Goal: Communication & Community: Answer question/provide support

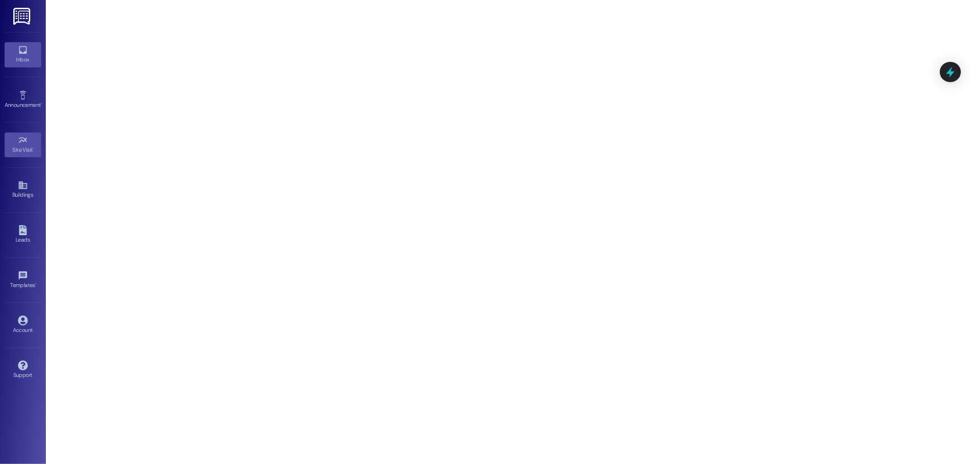
click at [30, 61] on div "Inbox" at bounding box center [23, 59] width 46 height 9
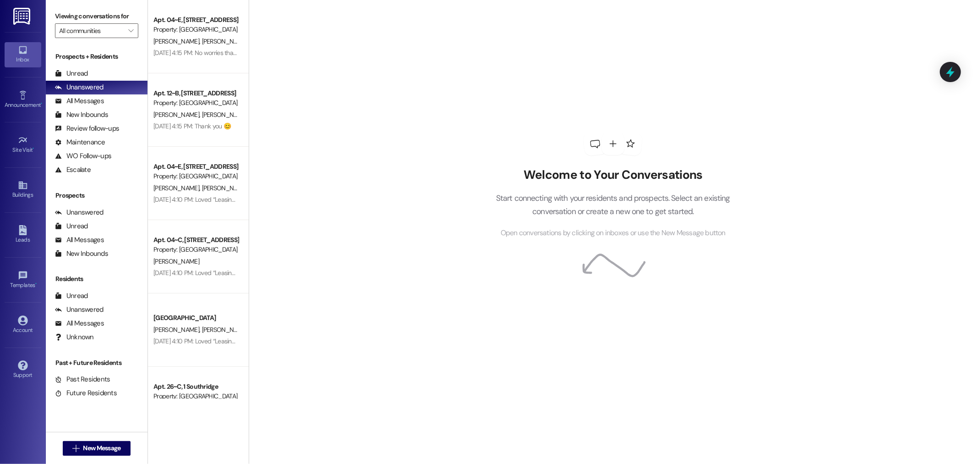
click at [109, 64] on div "Prospects + Residents Unread (0) Unread: Any message you haven't read yet will …" at bounding box center [97, 114] width 102 height 125
click at [104, 67] on div "Prospects + Residents Unread (0) Unread: Any message you haven't read yet will …" at bounding box center [97, 114] width 102 height 125
click at [103, 70] on div "Unread (0)" at bounding box center [97, 74] width 102 height 14
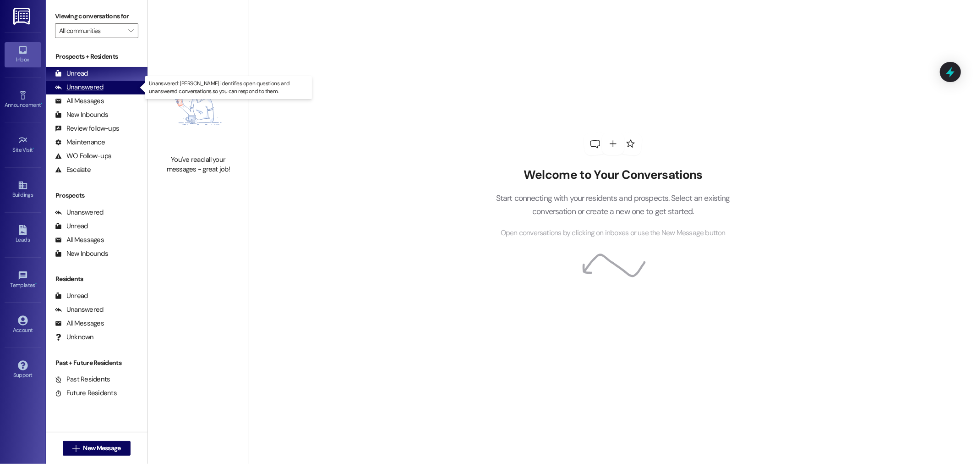
click at [104, 90] on div "Unanswered (0)" at bounding box center [97, 88] width 102 height 14
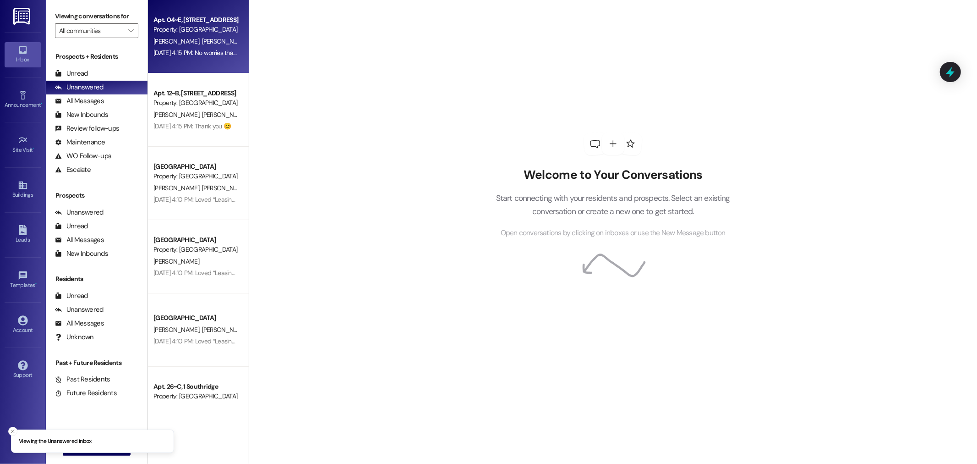
click at [202, 39] on span "[PERSON_NAME]" at bounding box center [226, 41] width 49 height 8
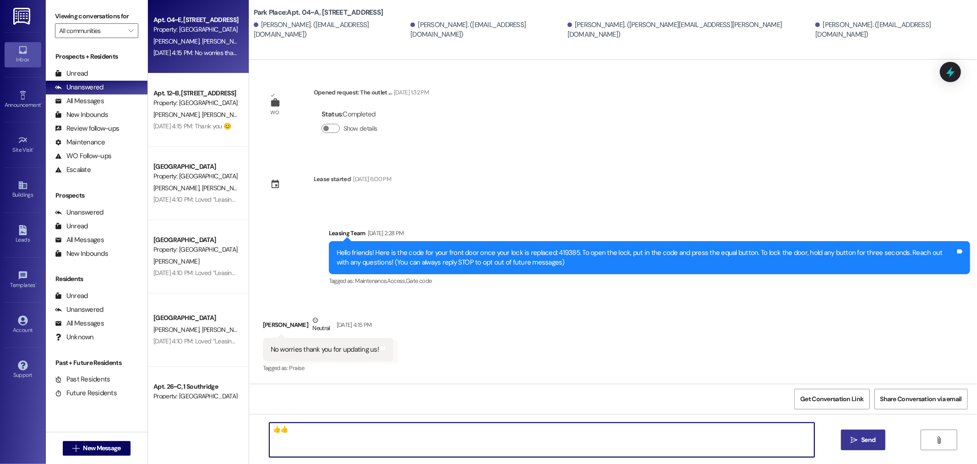
type textarea "👍👍"
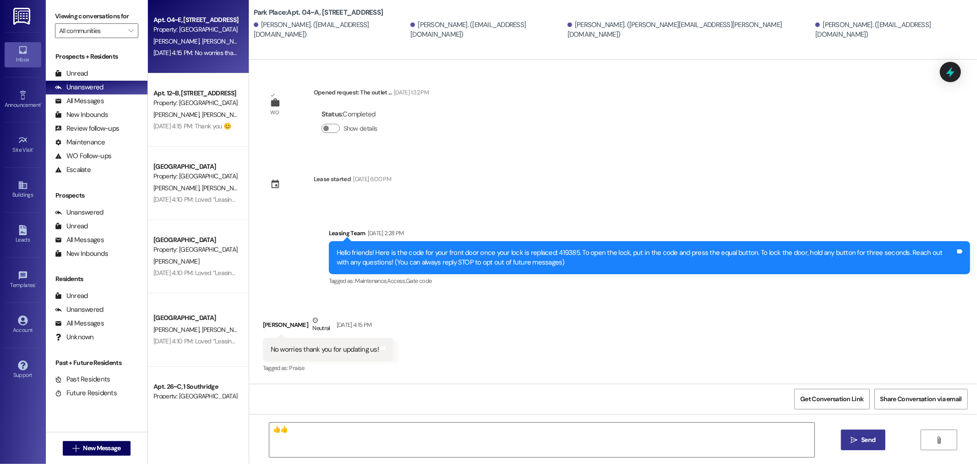
click at [851, 441] on icon "" at bounding box center [854, 439] width 7 height 7
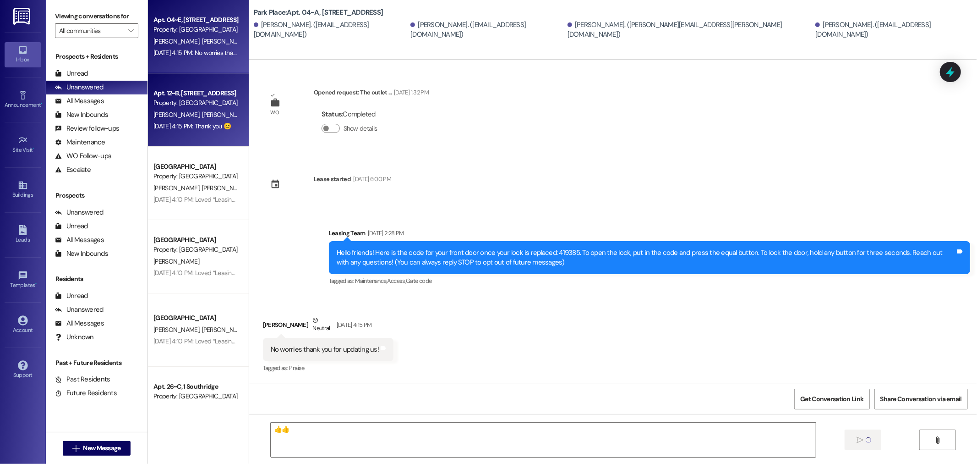
click at [167, 97] on div "Apt. 12~B, [STREET_ADDRESS]" at bounding box center [196, 93] width 85 height 10
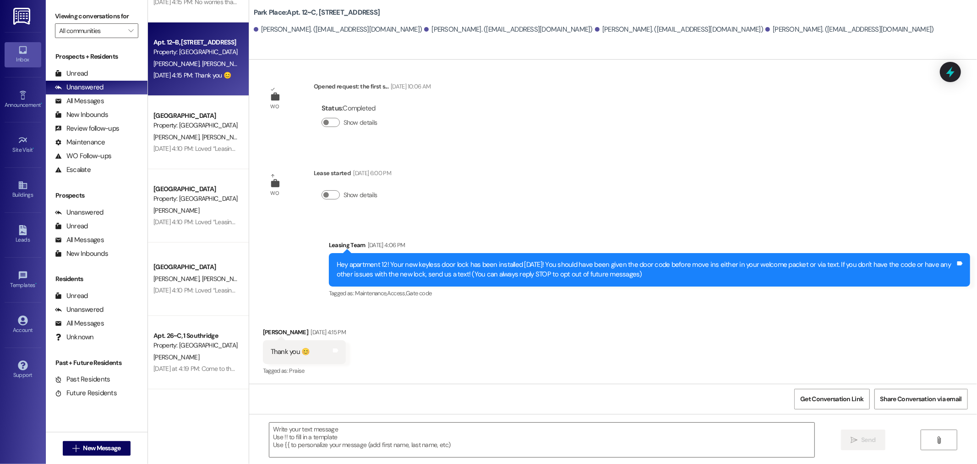
scroll to position [6, 0]
click at [347, 433] on textarea at bounding box center [541, 439] width 545 height 34
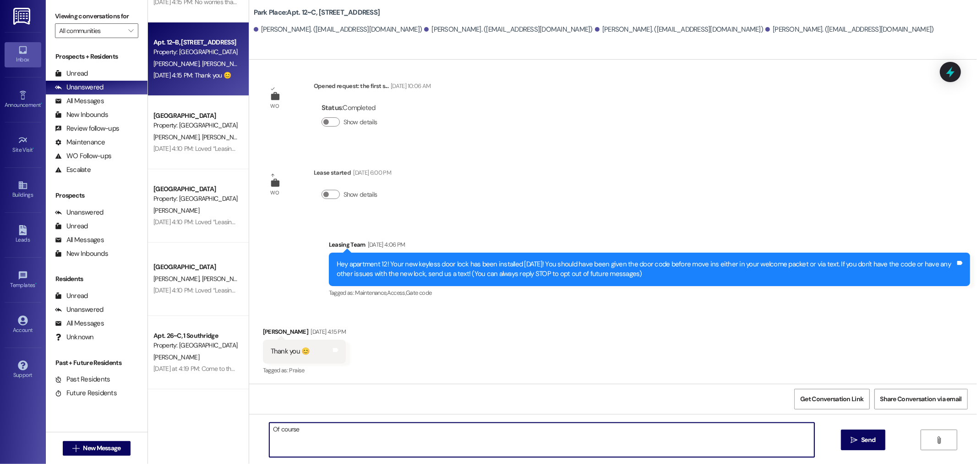
type textarea "Of course!"
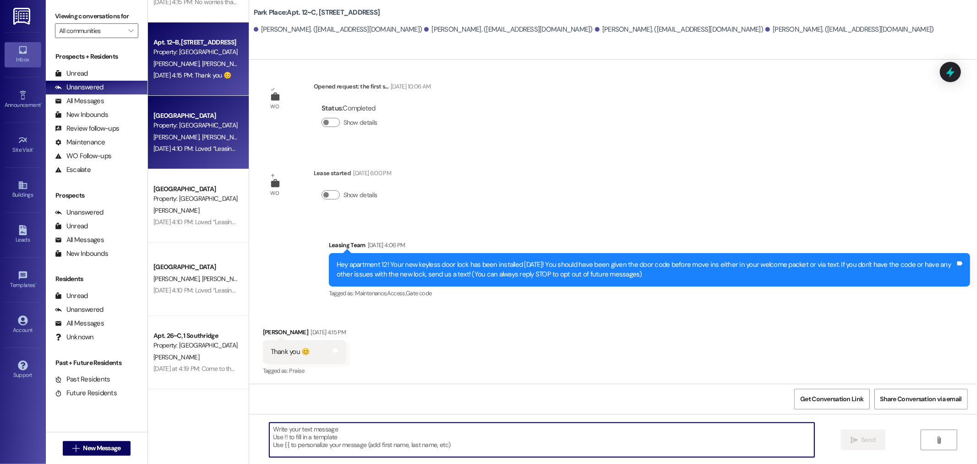
click at [202, 136] on span "R. Messick" at bounding box center [226, 137] width 49 height 8
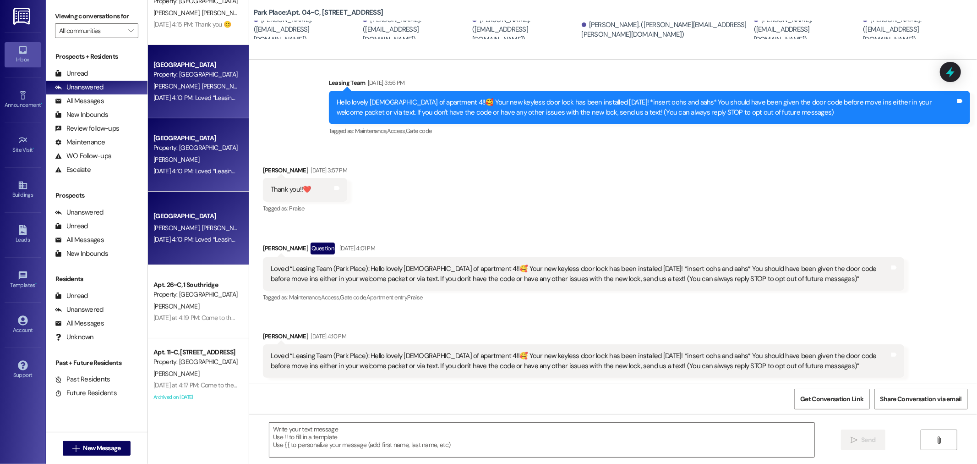
scroll to position [82, 0]
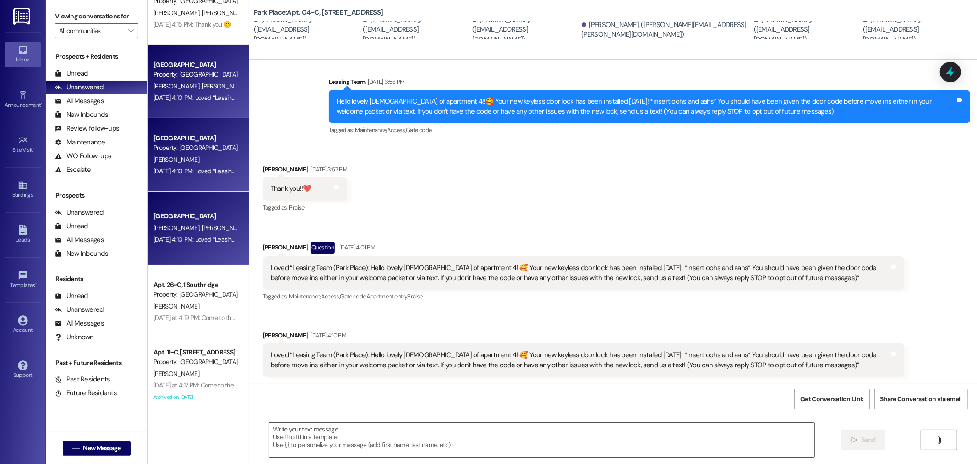
click at [330, 441] on textarea at bounding box center [541, 439] width 545 height 34
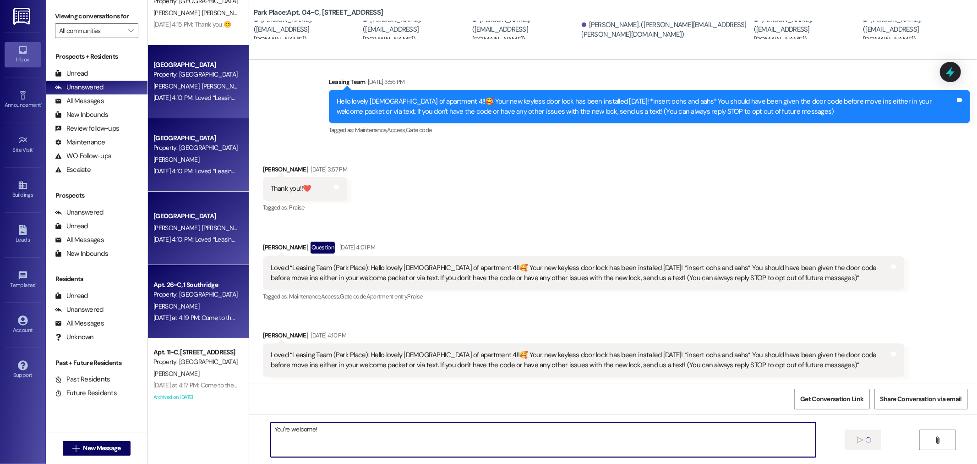
type textarea "You're welcome!"
click at [218, 318] on div "Yesterday at 4:19 PM: Come to the leasing office if you're able to help! Yester…" at bounding box center [241, 317] width 174 height 8
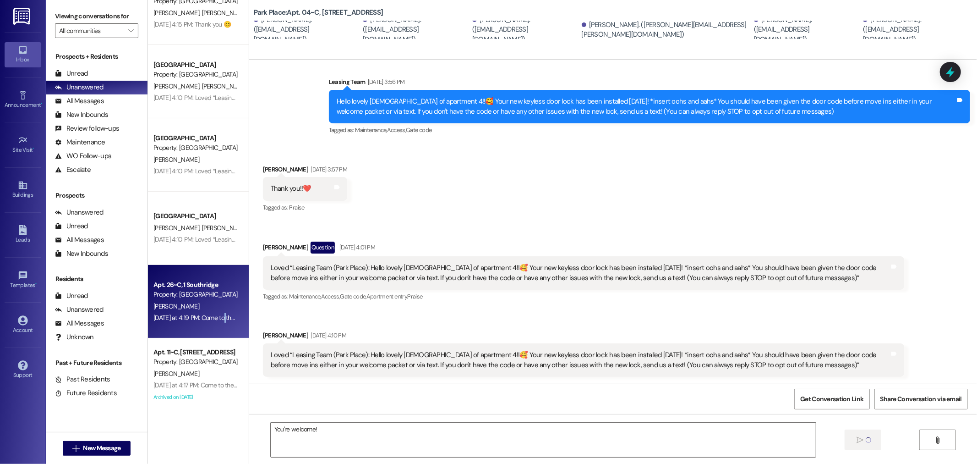
click at [218, 318] on div "Yesterday at 4:19 PM: Come to the leasing office if you're able to help! Yester…" at bounding box center [241, 317] width 174 height 8
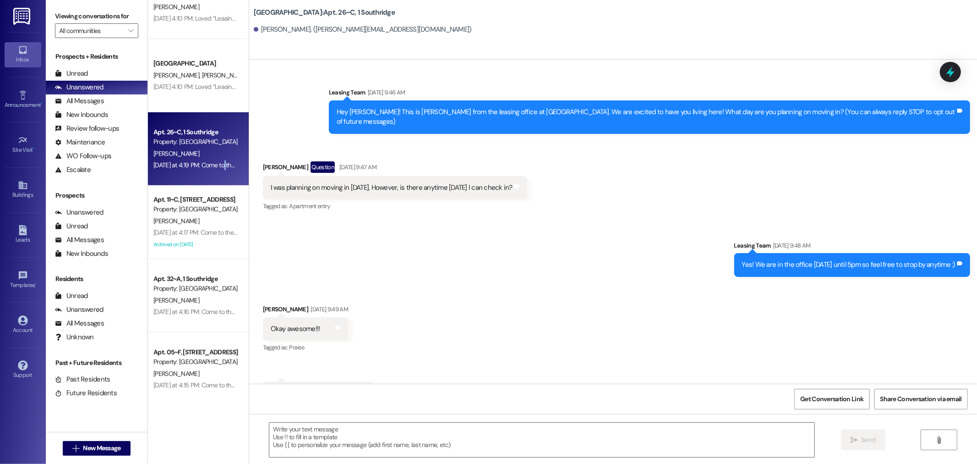
scroll to position [11582, 0]
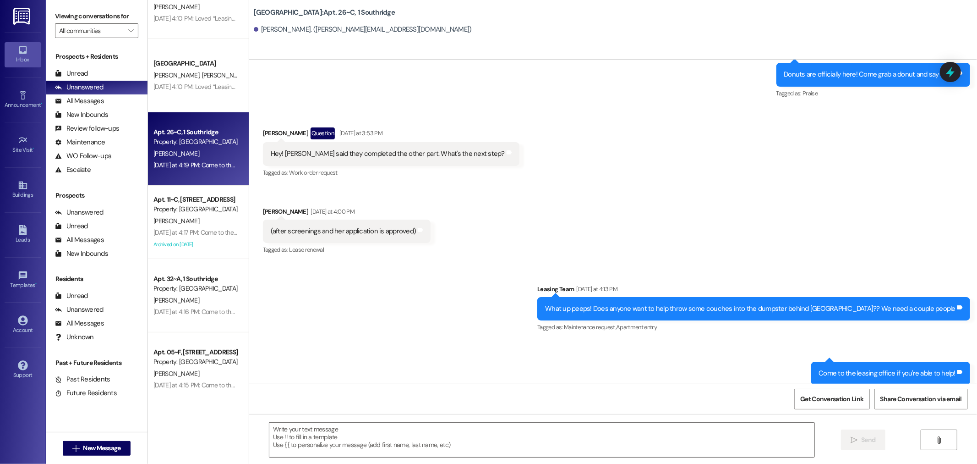
click at [311, 418] on div " Send " at bounding box center [613, 448] width 728 height 69
click at [310, 422] on div at bounding box center [542, 439] width 546 height 35
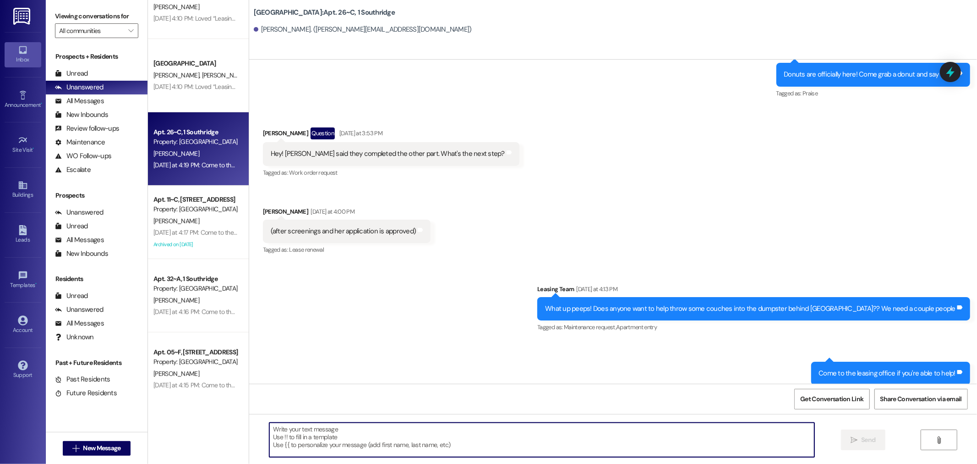
click at [308, 434] on textarea at bounding box center [541, 439] width 545 height 34
type textarea "Hi Jasmin! I will go take a look!"
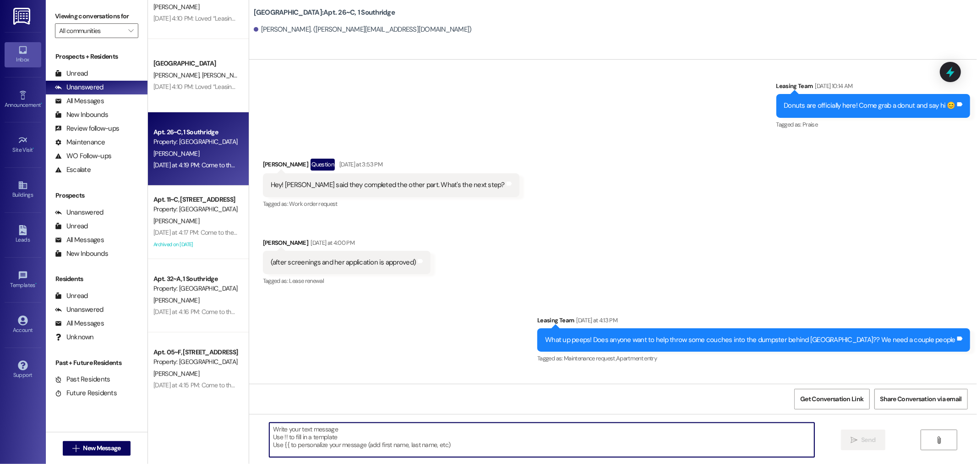
scroll to position [11645, 0]
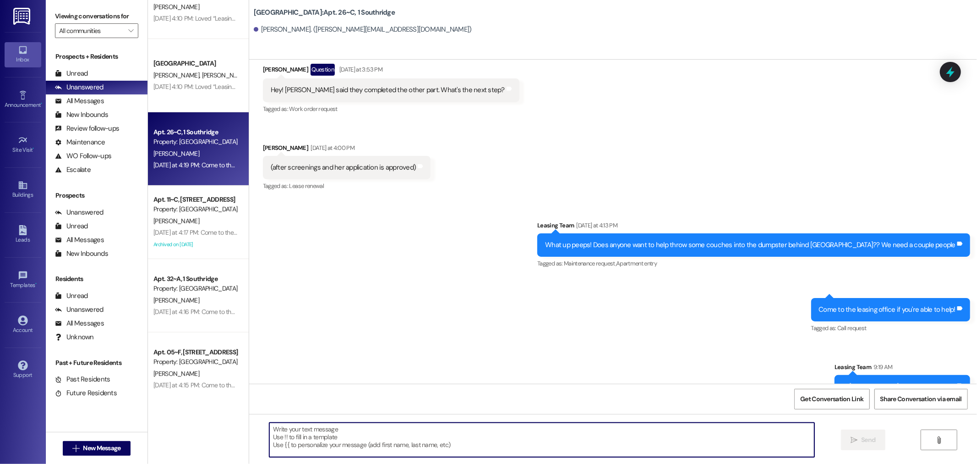
click at [408, 445] on textarea at bounding box center [541, 439] width 545 height 34
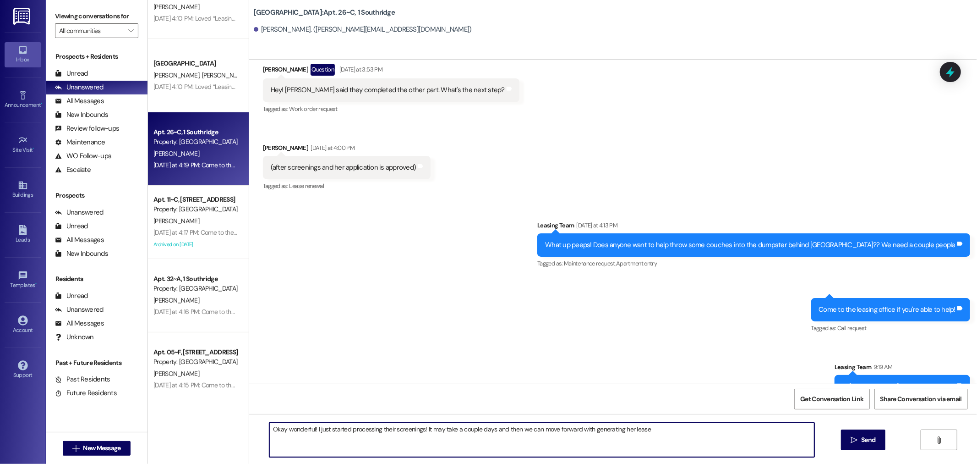
type textarea "Okay wonderful! I just started processing their screenings! It may take a coupl…"
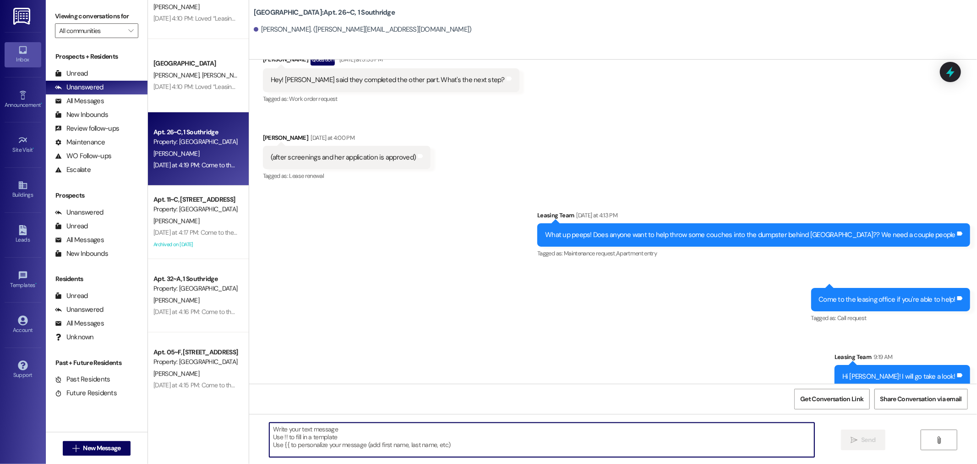
scroll to position [11709, 0]
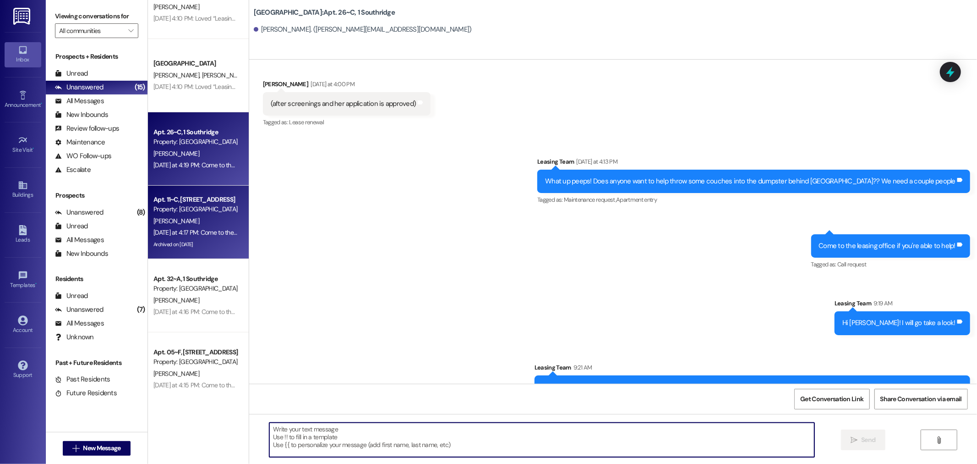
click at [193, 204] on div "Property: [GEOGRAPHIC_DATA]" at bounding box center [196, 209] width 85 height 10
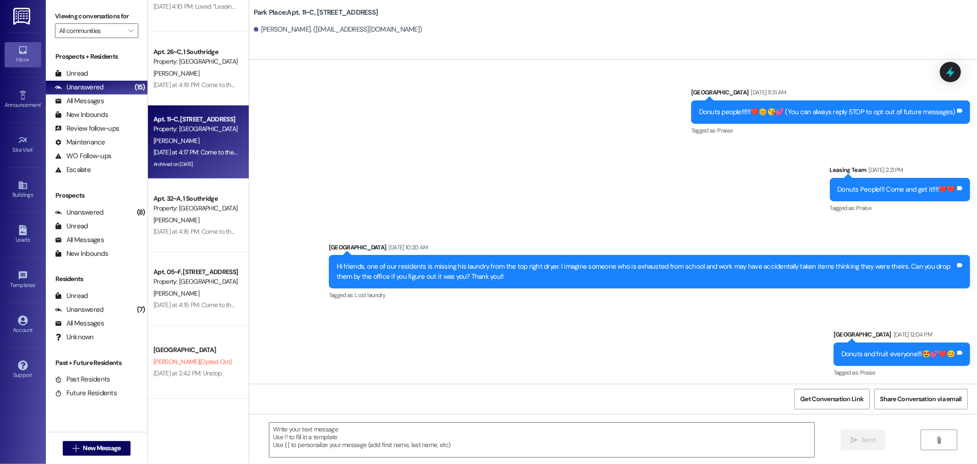
scroll to position [30891, 0]
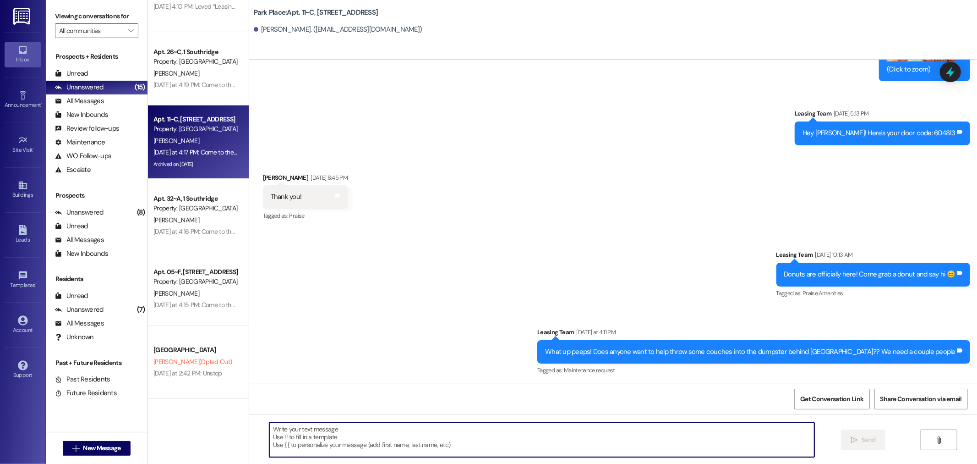
click at [330, 429] on textarea at bounding box center [541, 439] width 545 height 34
type textarea "👍"
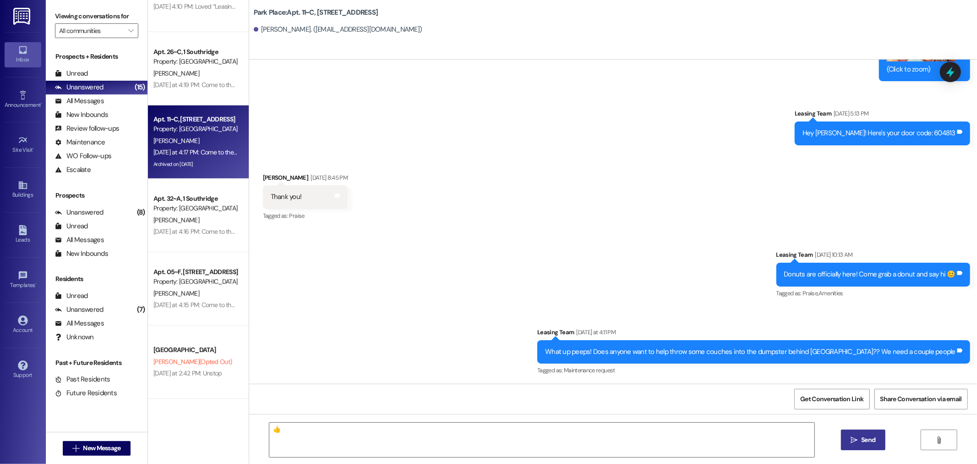
click at [869, 442] on span "Send" at bounding box center [868, 440] width 14 height 10
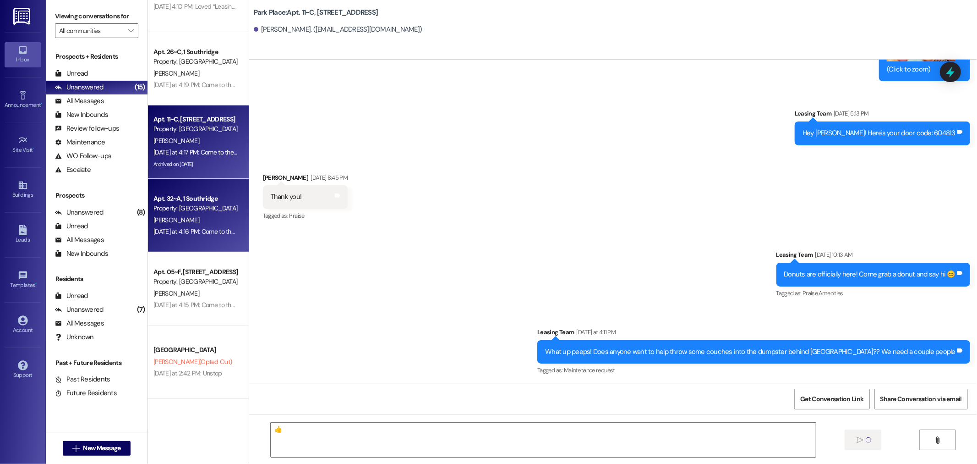
click at [188, 197] on div "Apt. 32~A, 1 Southridge" at bounding box center [196, 199] width 85 height 10
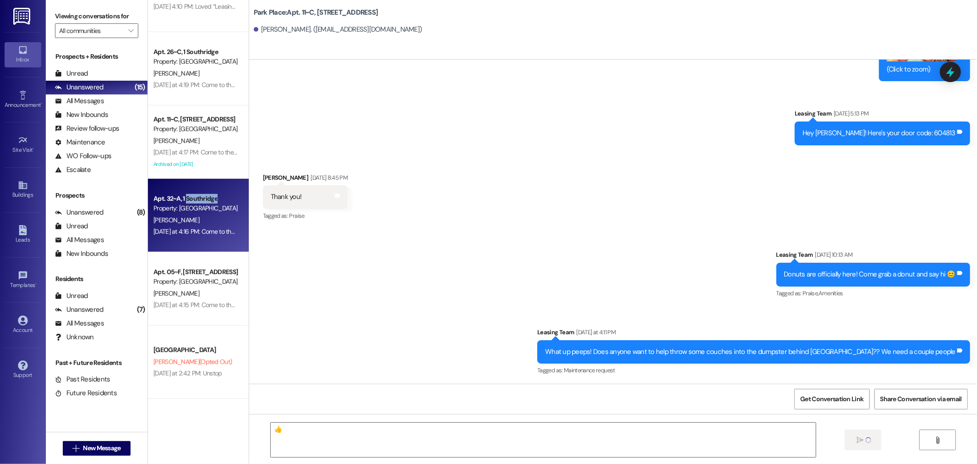
click at [188, 197] on div "Apt. 32~A, 1 Southridge" at bounding box center [196, 199] width 85 height 10
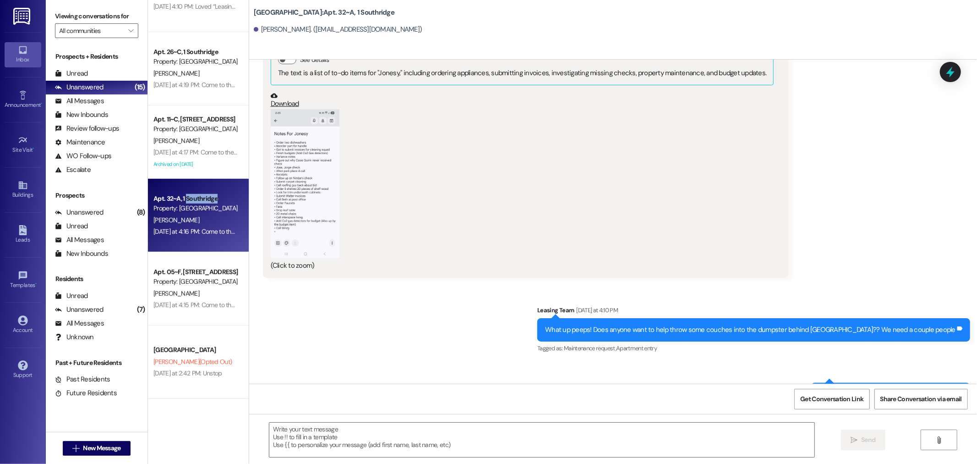
click at [292, 171] on button "Zoom image" at bounding box center [305, 183] width 69 height 149
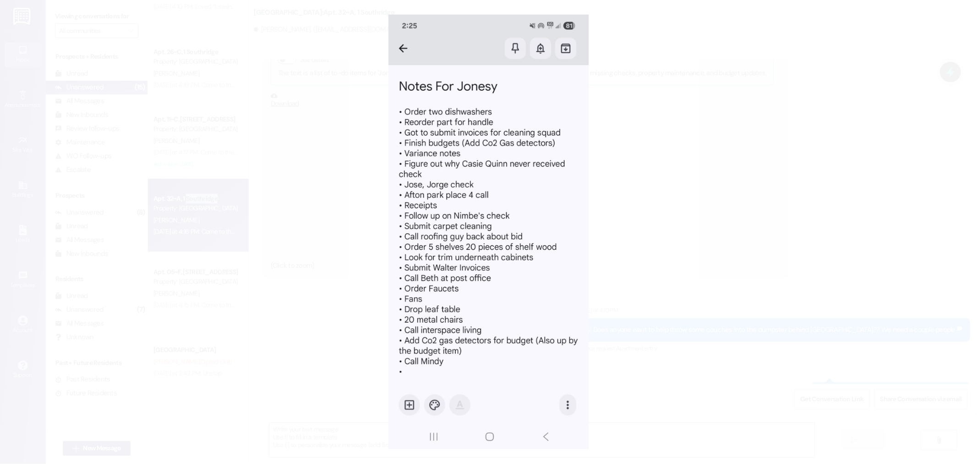
scroll to position [21784, 0]
click at [668, 271] on button "Unzoom image" at bounding box center [488, 232] width 977 height 464
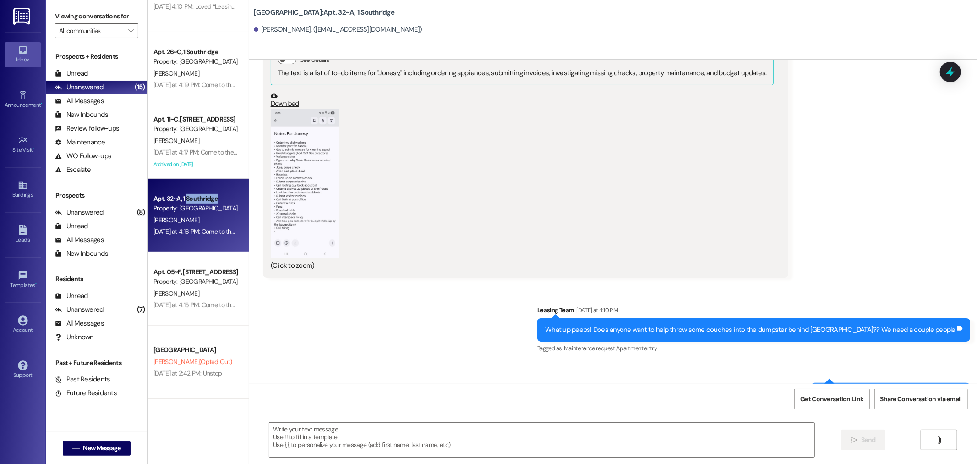
click at [309, 122] on button "Zoom image" at bounding box center [305, 183] width 69 height 149
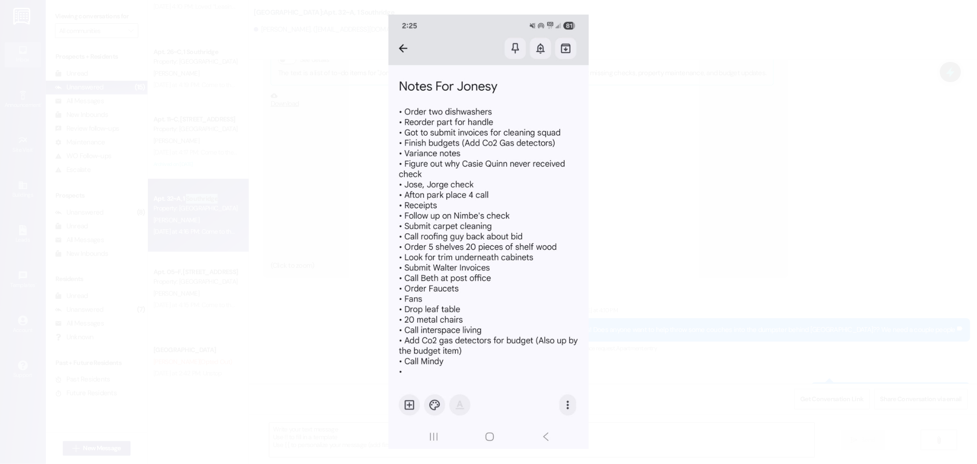
scroll to position [21784, 0]
click at [670, 234] on button "Unzoom image" at bounding box center [488, 232] width 977 height 464
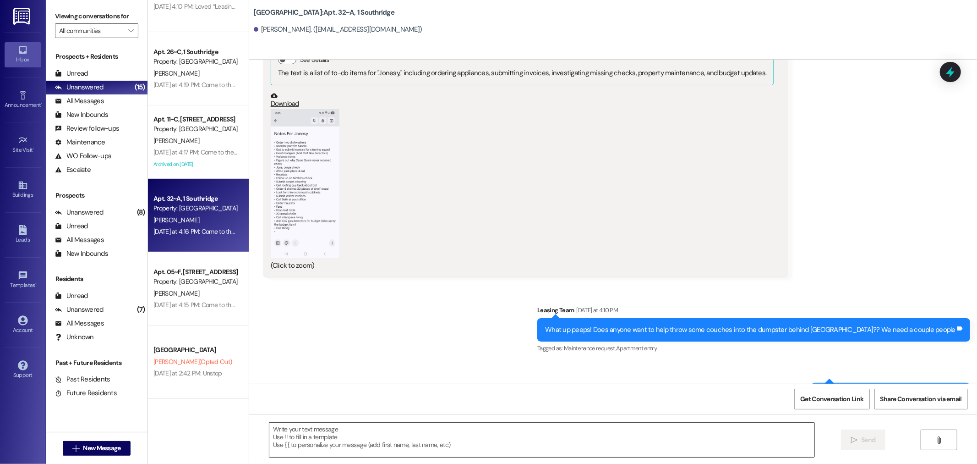
click at [323, 432] on textarea at bounding box center [541, 439] width 545 height 34
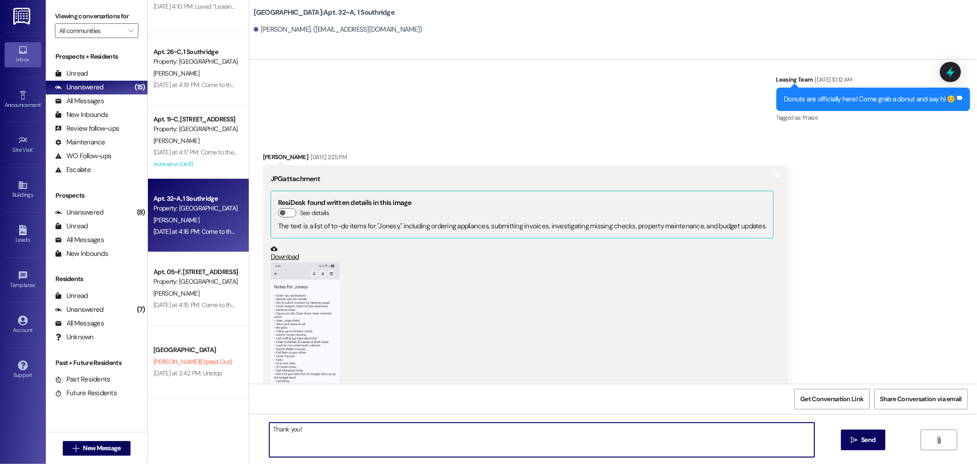
scroll to position [21734, 0]
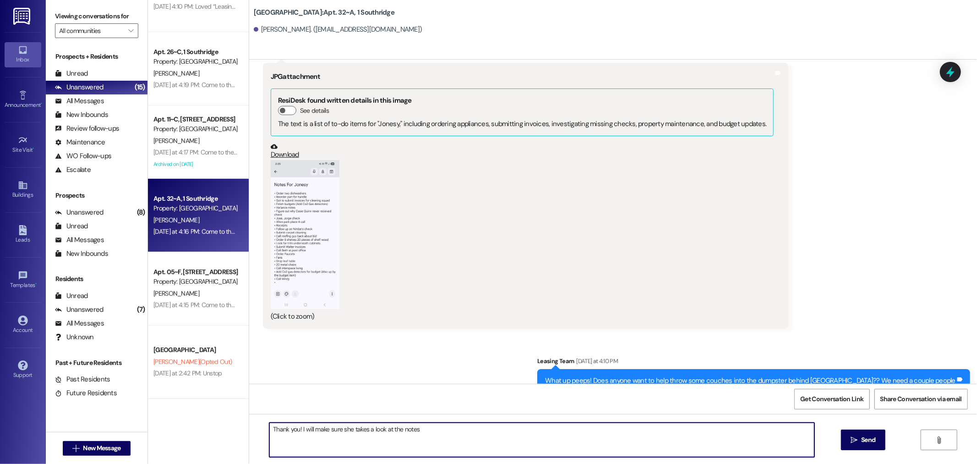
type textarea "Thank you! I will make sure she takes a look at the notes!"
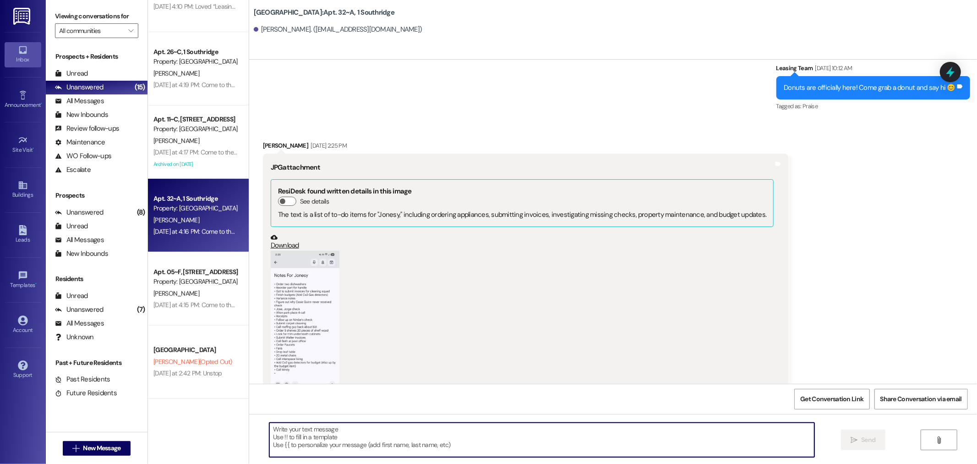
scroll to position [21643, 0]
click at [302, 251] on button "Zoom image" at bounding box center [305, 325] width 69 height 149
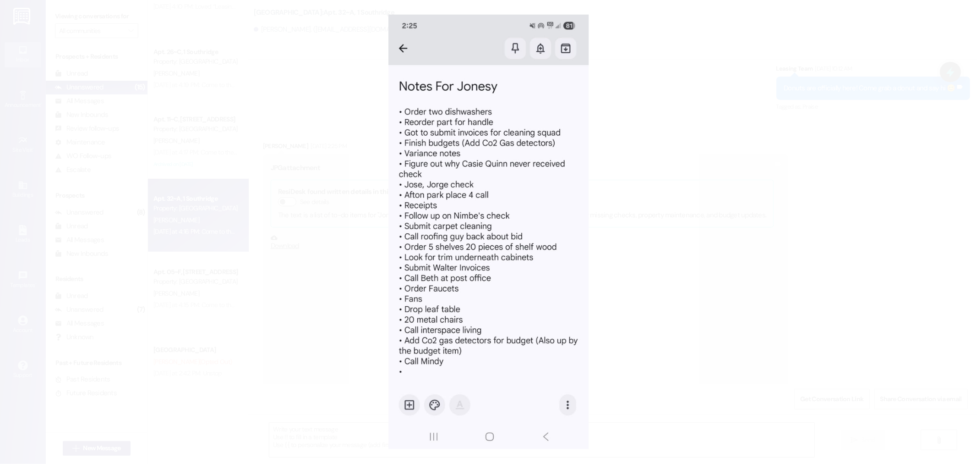
click at [620, 313] on button "Unzoom image" at bounding box center [488, 232] width 977 height 464
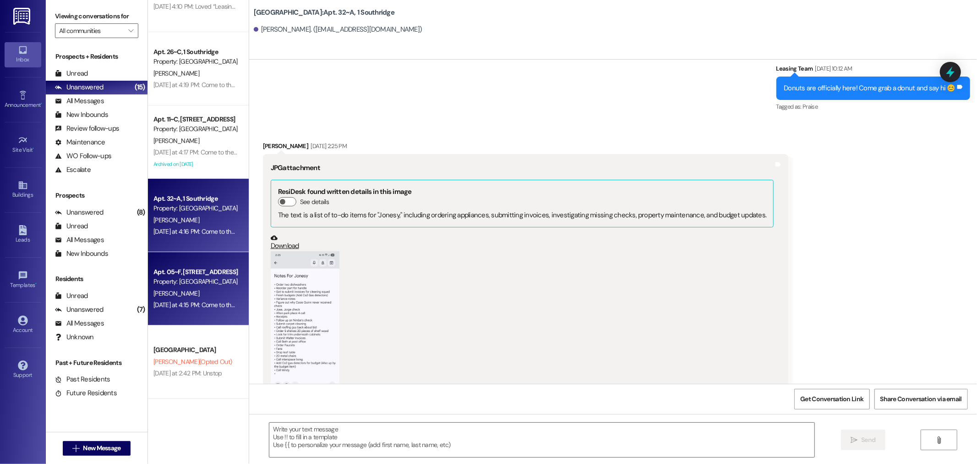
click at [194, 297] on div "C. Petersen" at bounding box center [196, 293] width 87 height 11
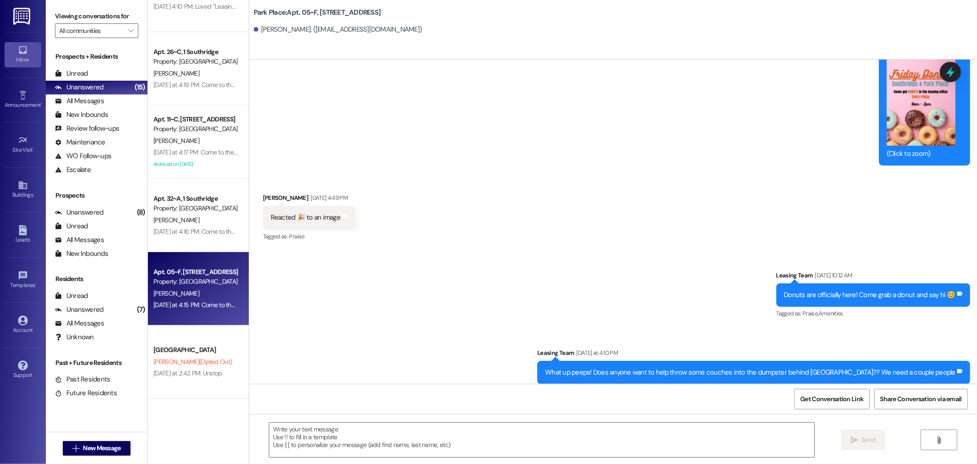
scroll to position [5776, 0]
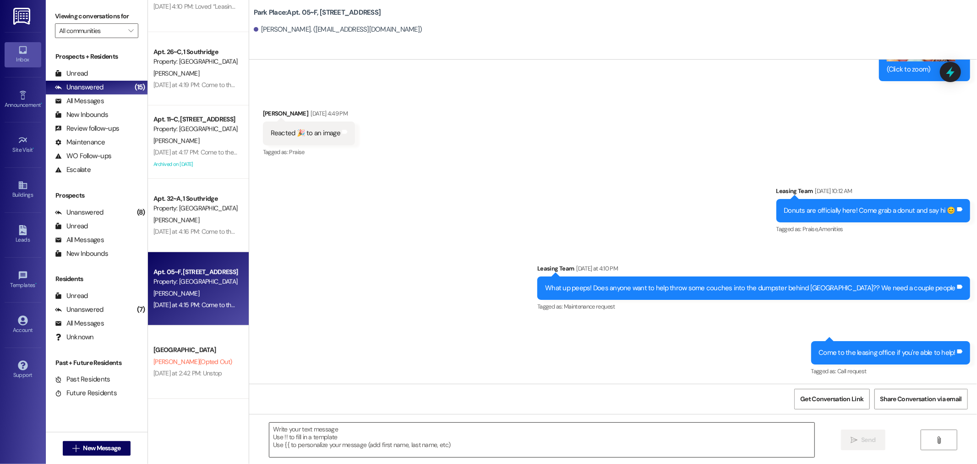
click at [414, 443] on textarea at bounding box center [541, 439] width 545 height 34
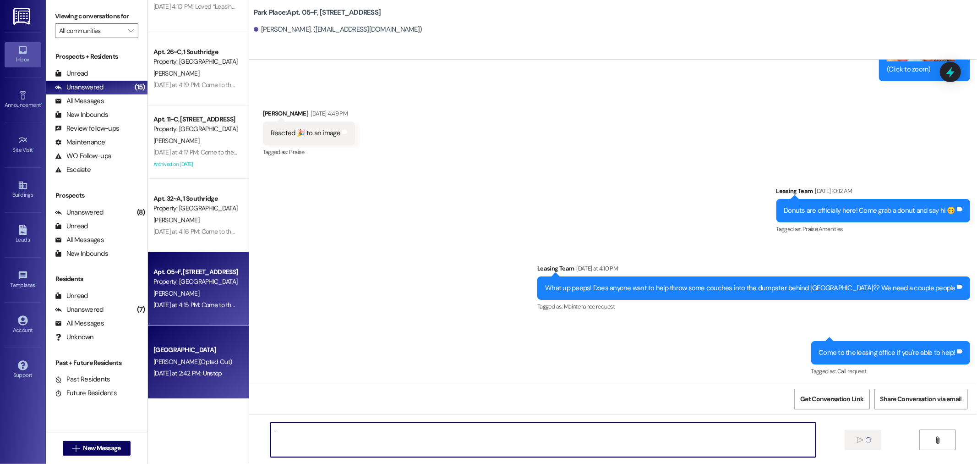
type textarea "."
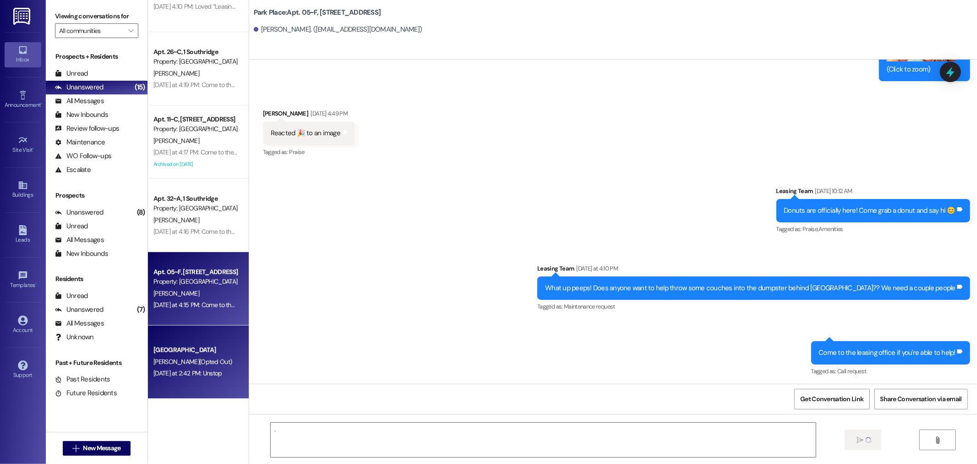
click at [179, 374] on div "Yesterday at 2:42 PM: Unstop Yesterday at 2:42 PM: Unstop" at bounding box center [188, 373] width 69 height 8
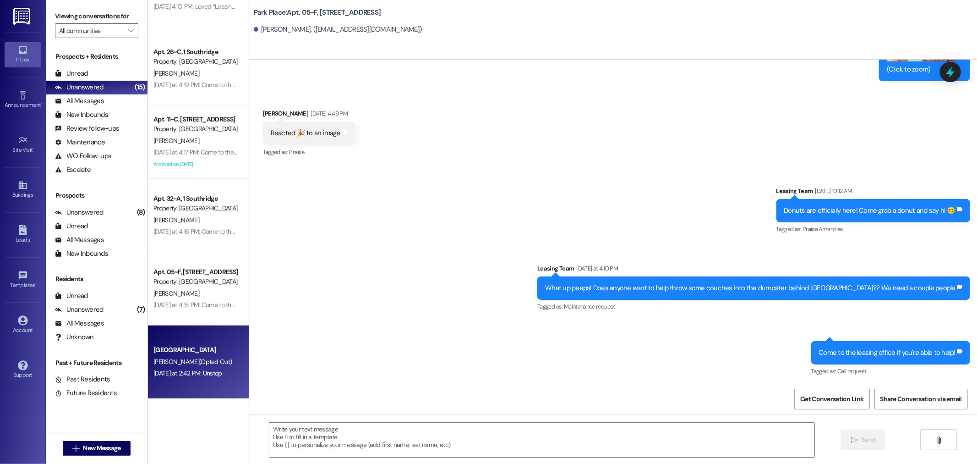
scroll to position [0, 0]
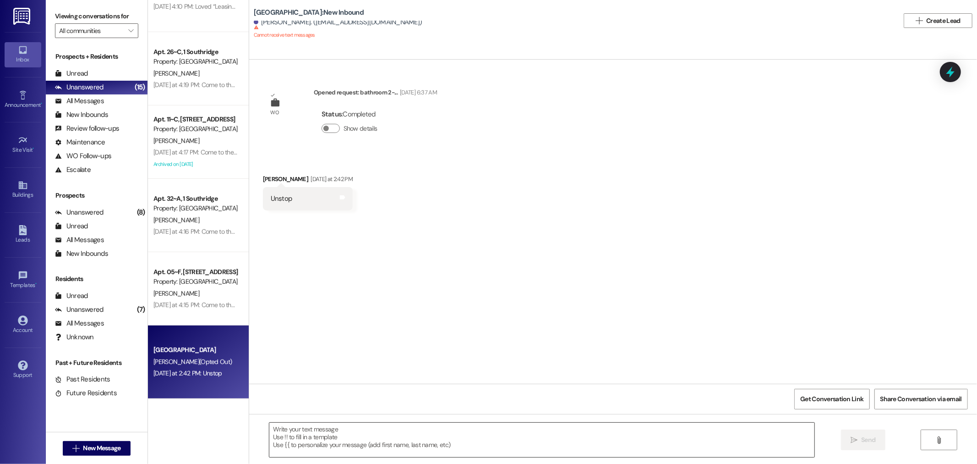
click at [342, 427] on textarea at bounding box center [541, 439] width 545 height 34
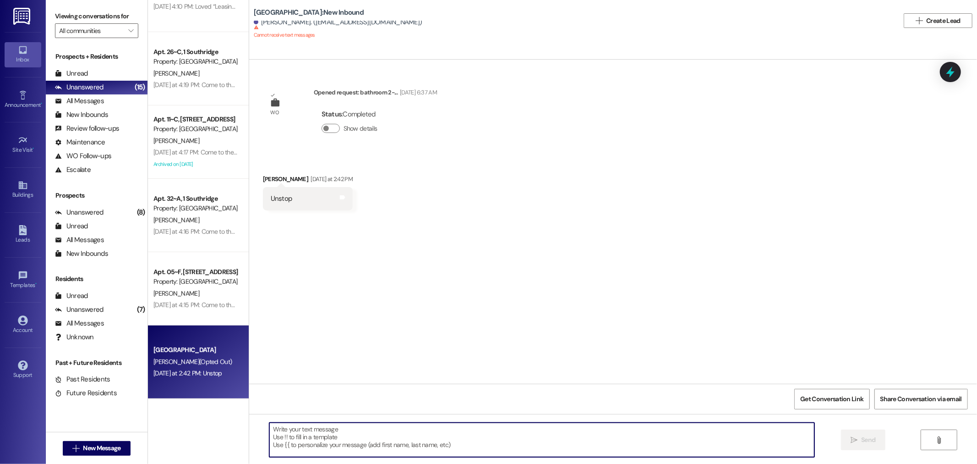
click at [343, 426] on textarea at bounding box center [541, 439] width 545 height 34
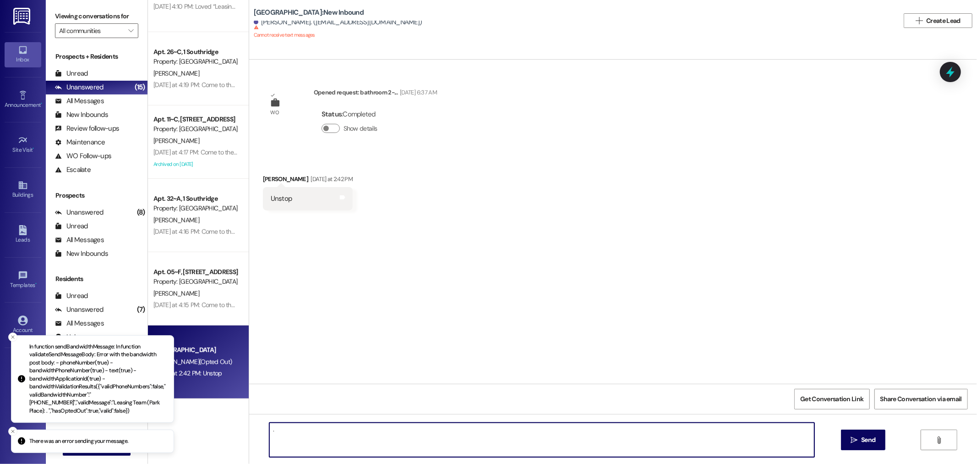
type textarea "."
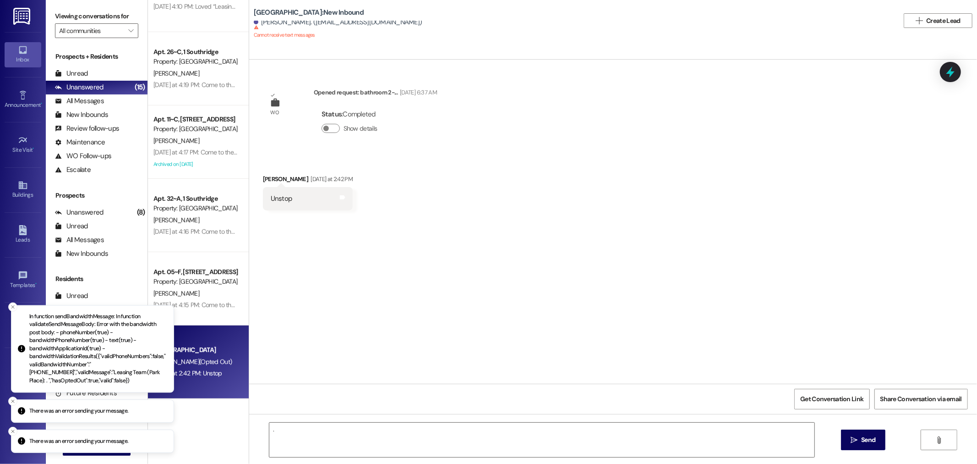
click at [107, 64] on div "Prospects + Residents Unread (0) Unread: Any message you haven't read yet will …" at bounding box center [97, 114] width 102 height 125
click at [106, 67] on div "Unread (0)" at bounding box center [97, 74] width 102 height 14
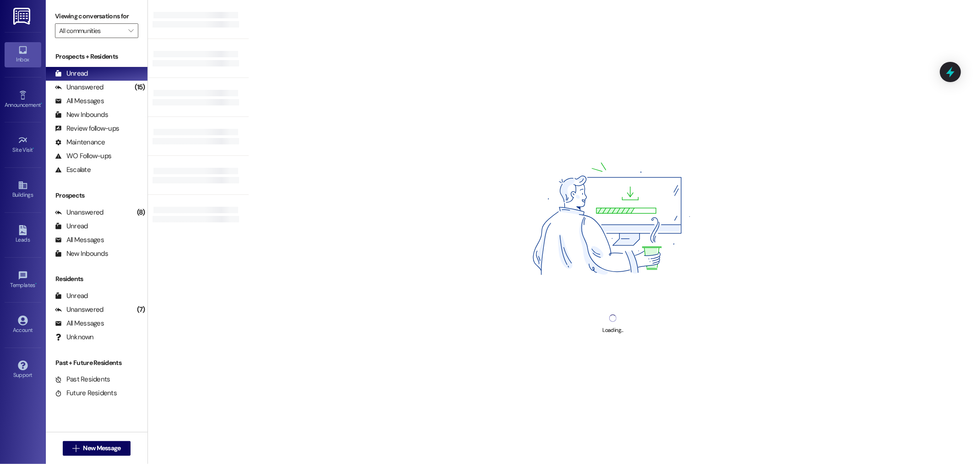
click at [277, 121] on div "Loading..." at bounding box center [613, 232] width 729 height 464
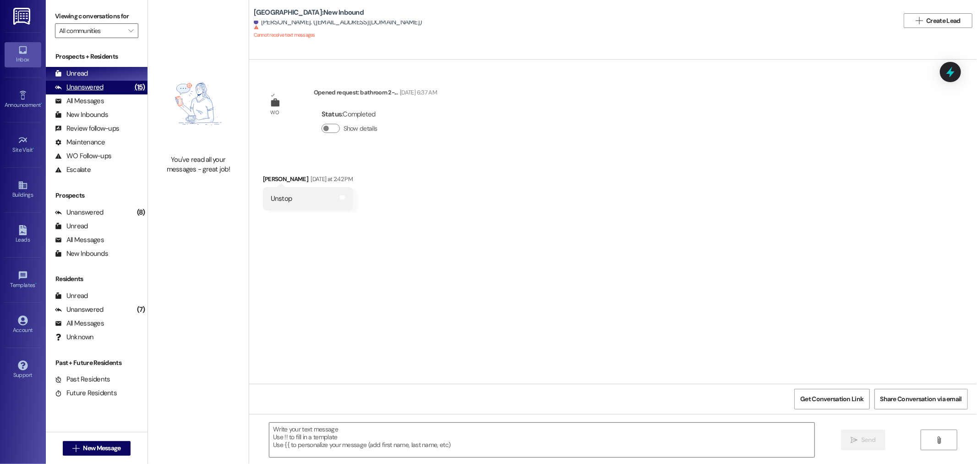
click at [89, 89] on div "Unanswered" at bounding box center [79, 87] width 49 height 10
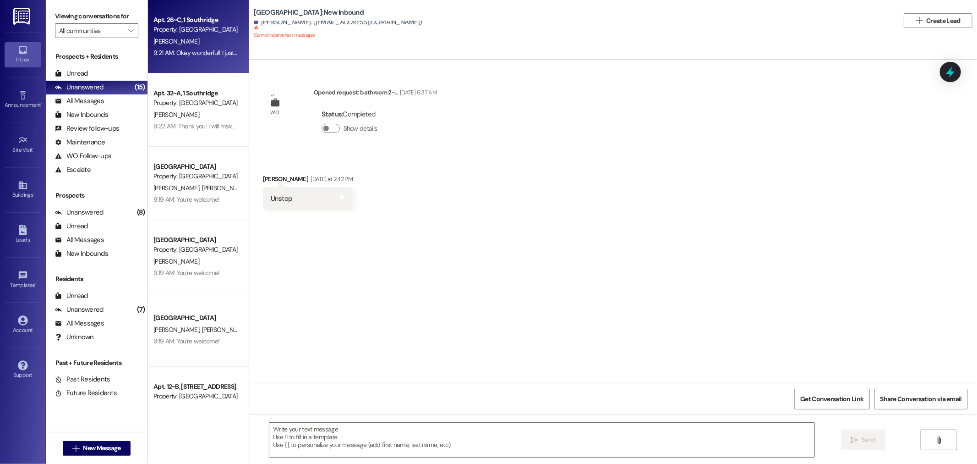
click at [205, 60] on div "Apt. 26~C, 1 Southridge Property: Southridge J. Cummings 9:21 AM: Okay wonderfu…" at bounding box center [198, 36] width 101 height 73
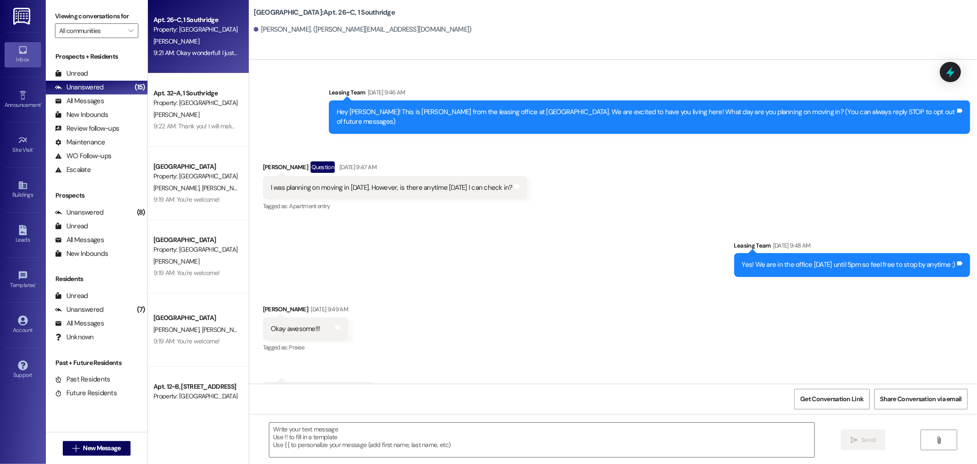
scroll to position [11710, 0]
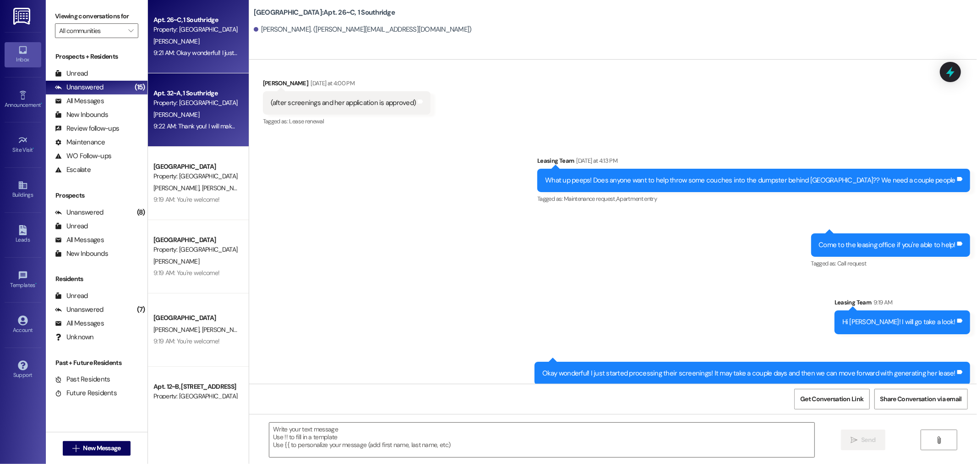
click at [193, 109] on div "E. Roberts" at bounding box center [196, 114] width 87 height 11
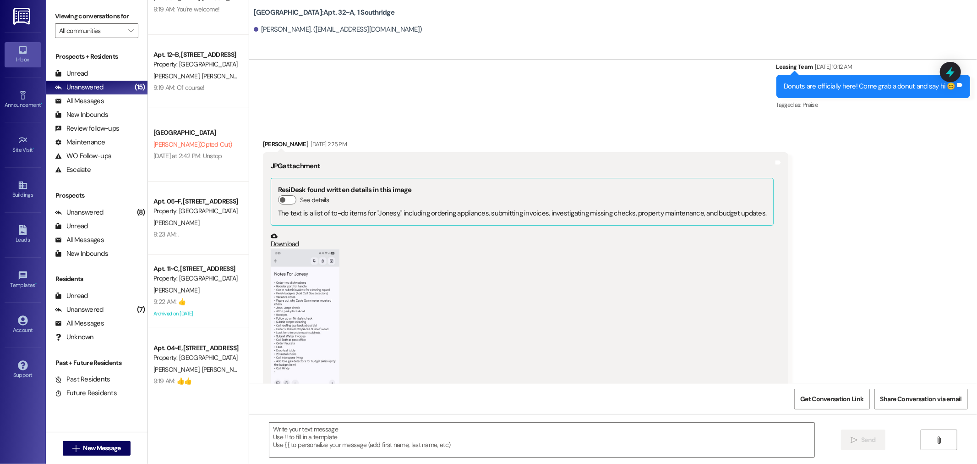
scroll to position [335, 0]
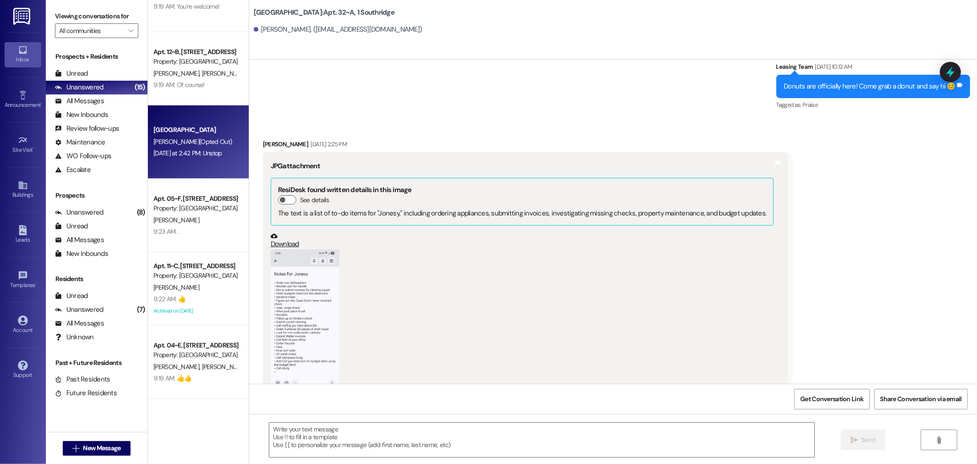
click at [195, 163] on div "Southridge Prospect A. Porter (Opted Out) Yesterday at 2:42 PM: Unstop Yesterda…" at bounding box center [198, 141] width 101 height 73
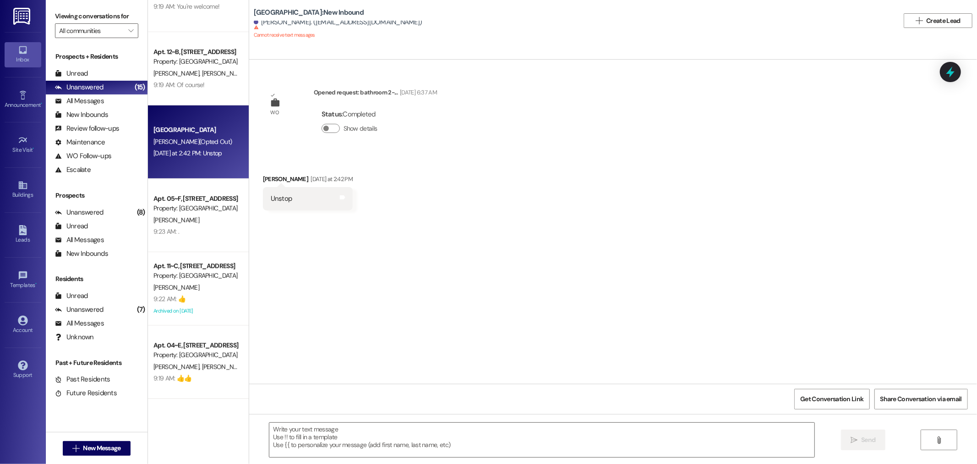
scroll to position [0, 0]
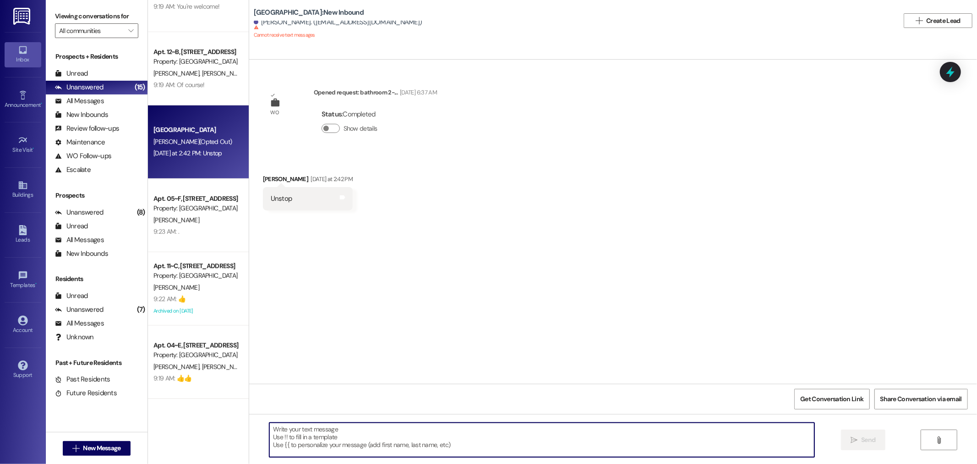
click at [404, 431] on textarea at bounding box center [541, 439] width 545 height 34
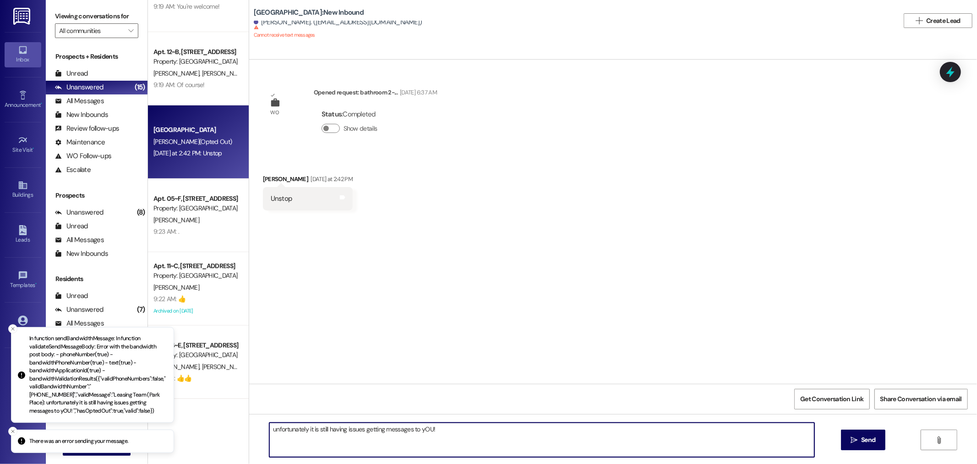
type textarea "unfortunately it is still having issues getting messages to yOU!"
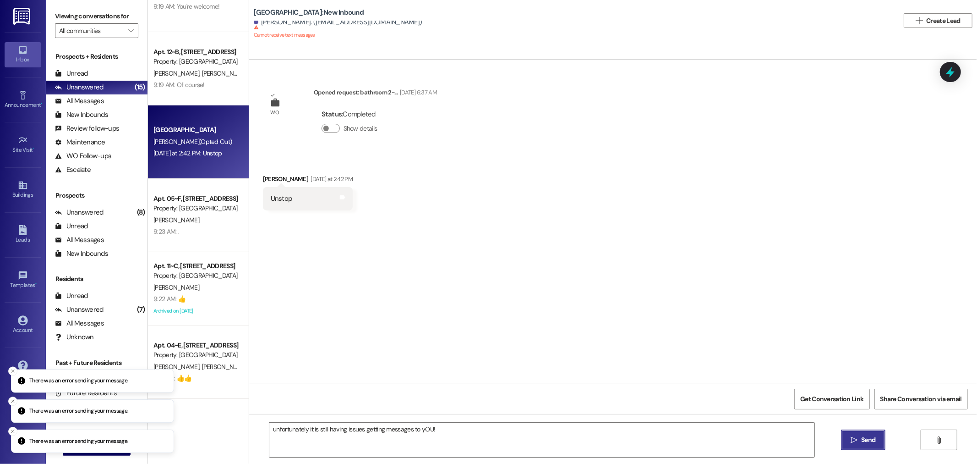
click at [872, 444] on button " Send" at bounding box center [863, 439] width 44 height 21
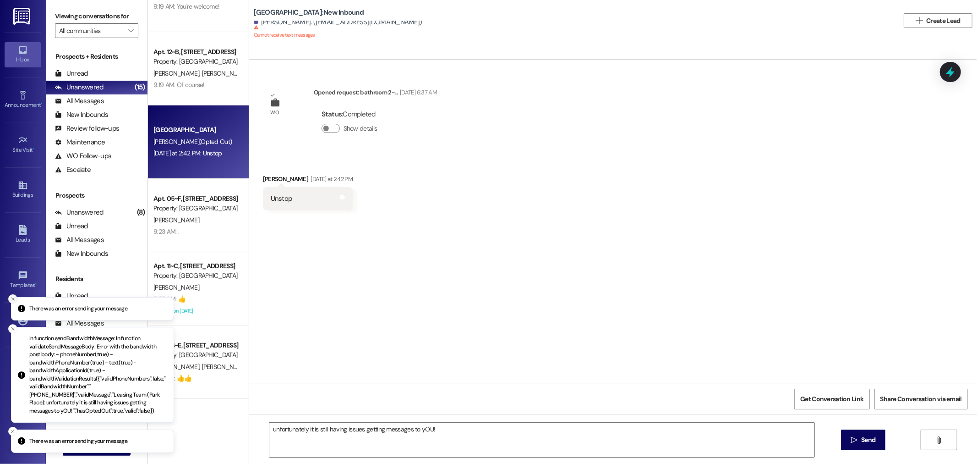
click at [11, 296] on icon "Close toast" at bounding box center [12, 298] width 5 height 5
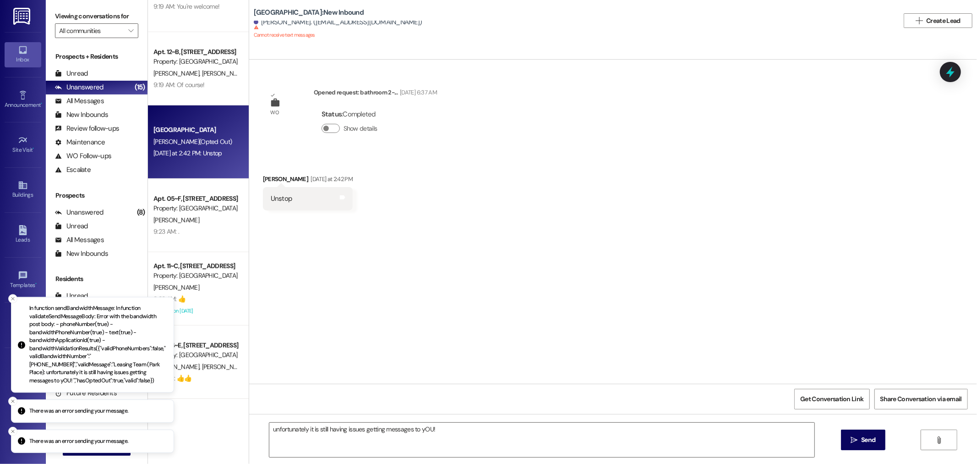
click at [11, 296] on icon "Close toast" at bounding box center [12, 298] width 5 height 5
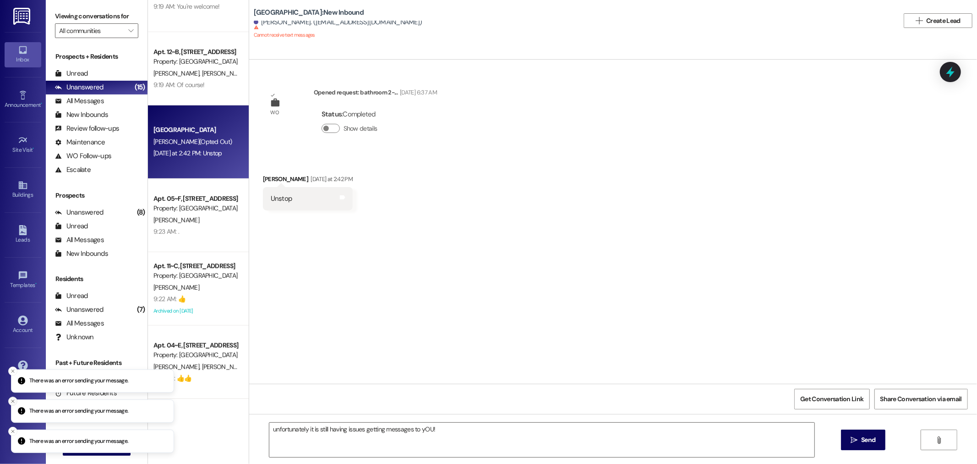
click at [10, 404] on button "Close toast" at bounding box center [12, 400] width 9 height 9
click at [938, 440] on icon "" at bounding box center [939, 439] width 7 height 7
click at [950, 72] on icon at bounding box center [950, 72] width 11 height 14
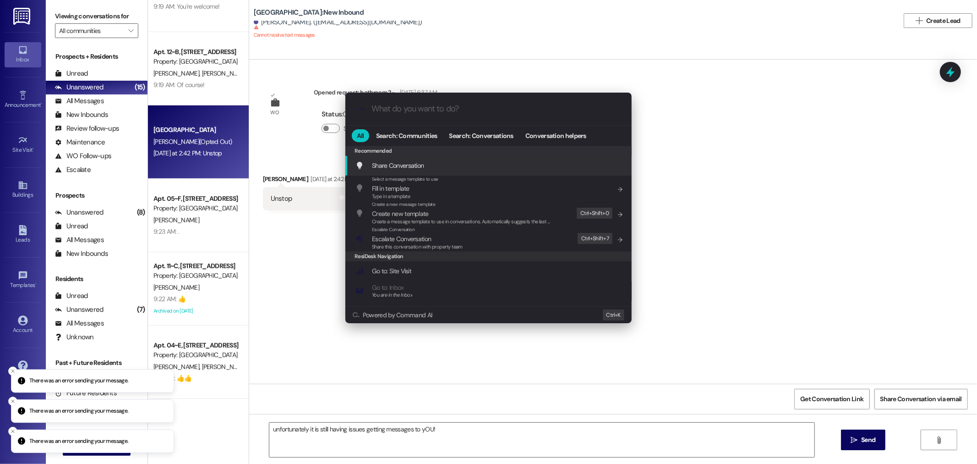
click at [433, 113] on input "What do you want to do?" at bounding box center [496, 109] width 249 height 10
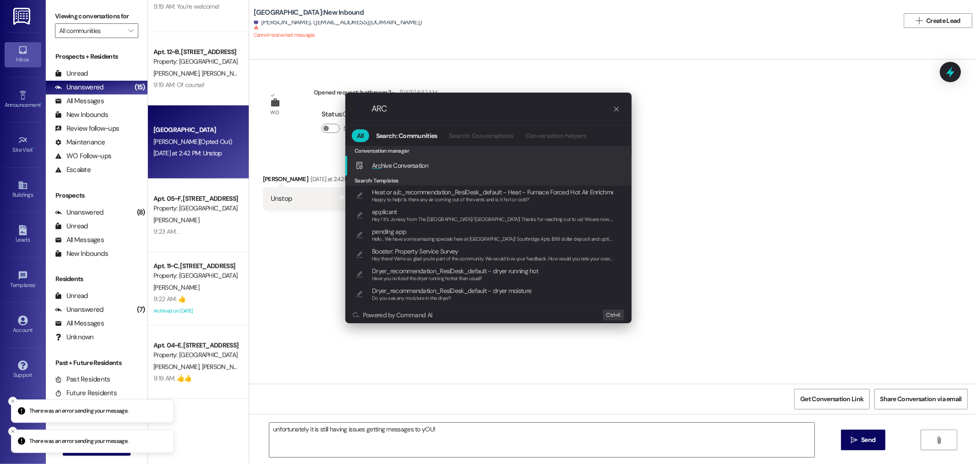
type input "ARC"
click at [432, 159] on div "Arc hive Conversation Add shortcut" at bounding box center [488, 166] width 286 height 20
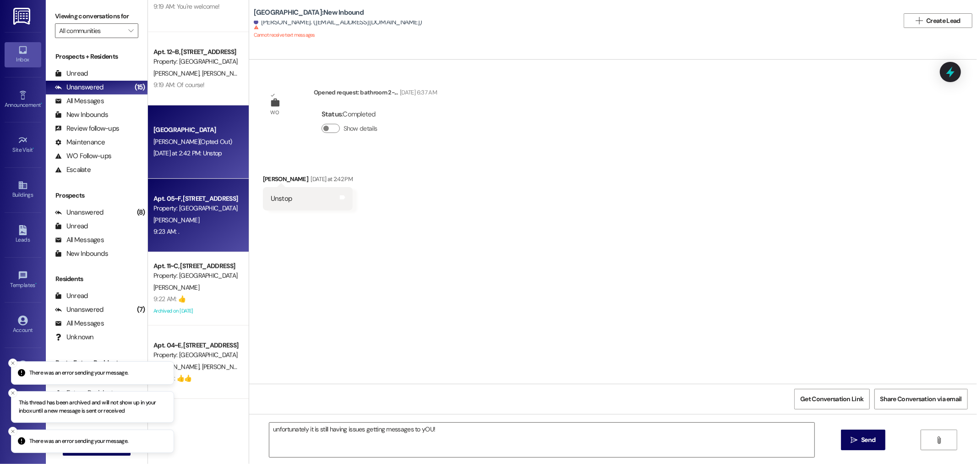
click at [177, 217] on div "C. Petersen" at bounding box center [196, 219] width 87 height 11
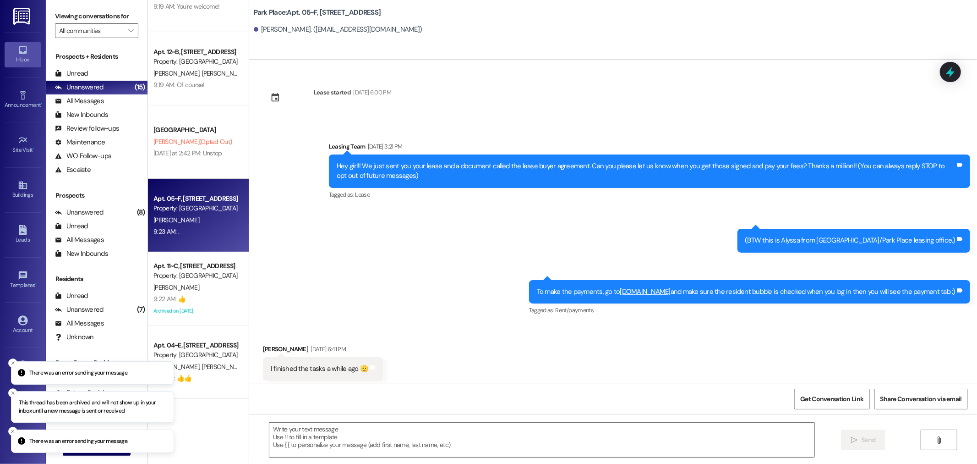
scroll to position [5840, 0]
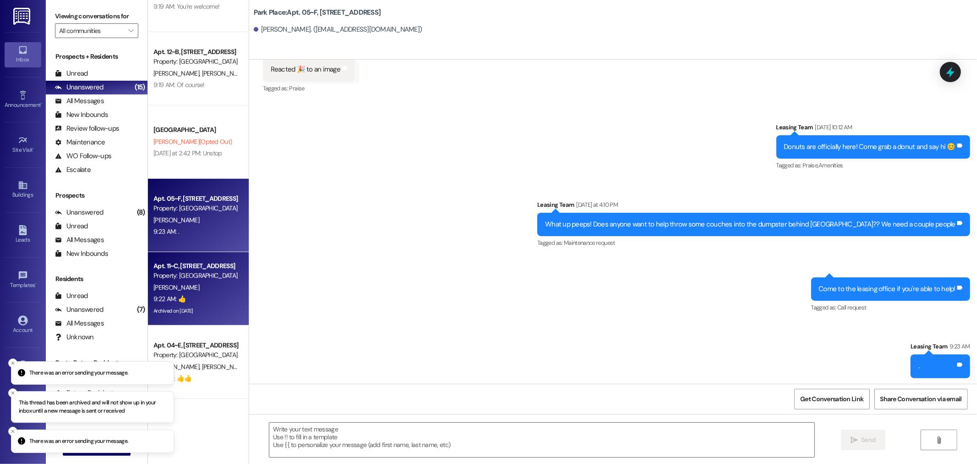
click at [203, 276] on div "Property: [GEOGRAPHIC_DATA]" at bounding box center [196, 276] width 85 height 10
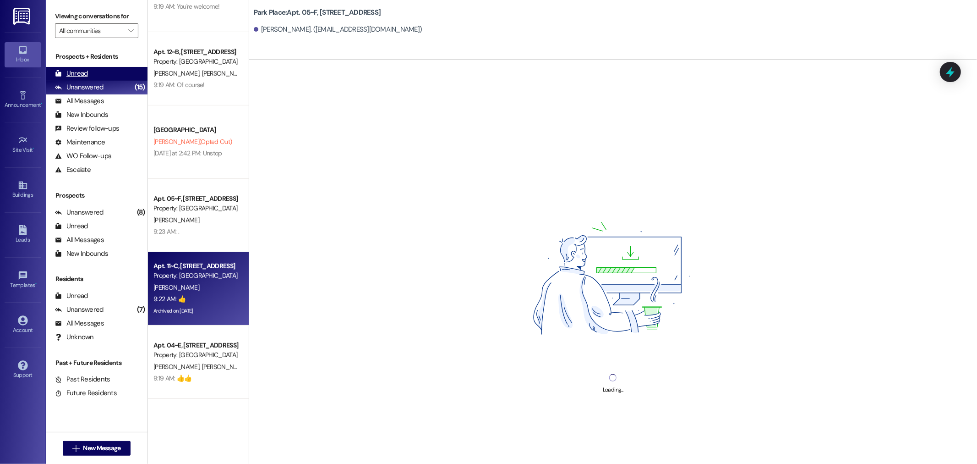
click at [79, 76] on div "Unread" at bounding box center [71, 74] width 33 height 10
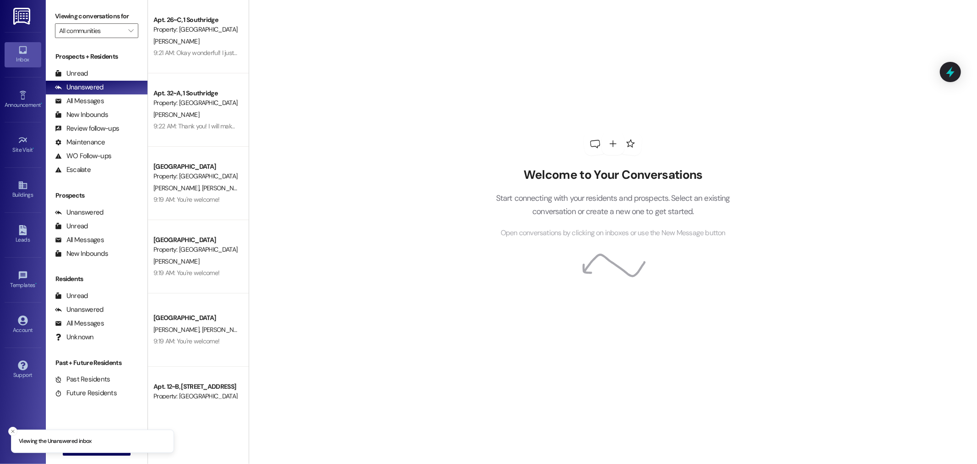
click at [85, 66] on div "Prospects + Residents Unread (0) Unread: Any message you haven't read yet will …" at bounding box center [97, 114] width 102 height 125
click at [86, 72] on div "Unread" at bounding box center [71, 74] width 33 height 10
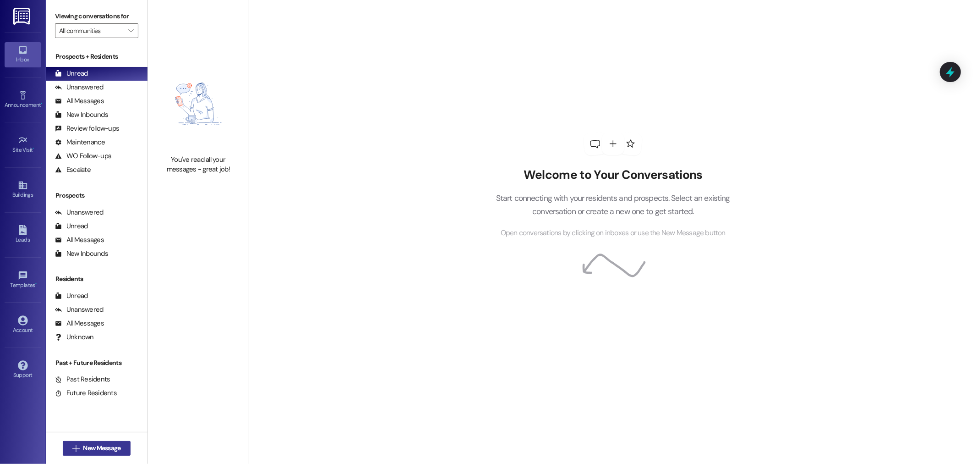
click at [97, 451] on span "New Message" at bounding box center [102, 448] width 38 height 10
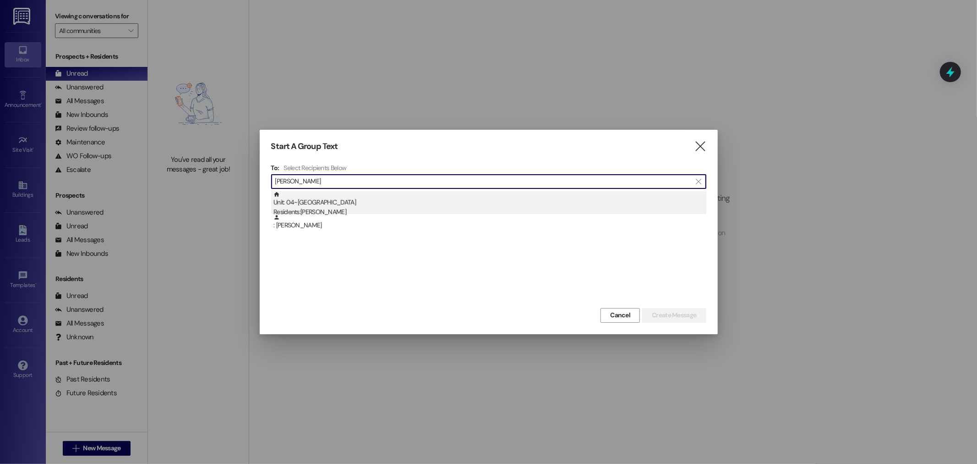
type input "delaney"
click at [298, 212] on div "Residents: Delaney Shaw" at bounding box center [490, 212] width 433 height 10
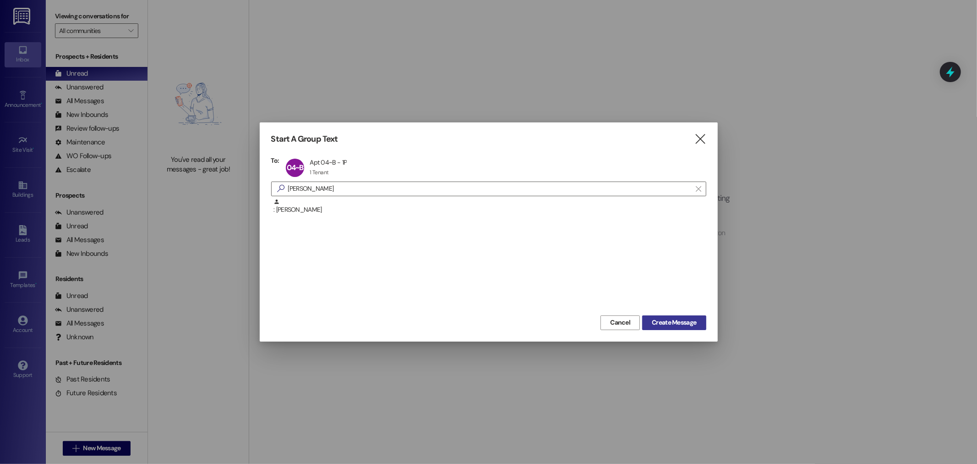
click at [668, 321] on span "Create Message" at bounding box center [674, 323] width 44 height 10
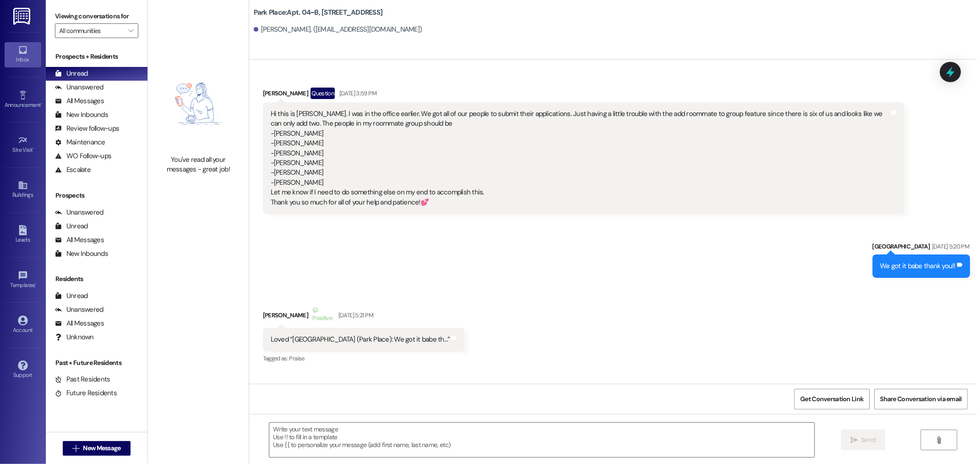
scroll to position [18934, 0]
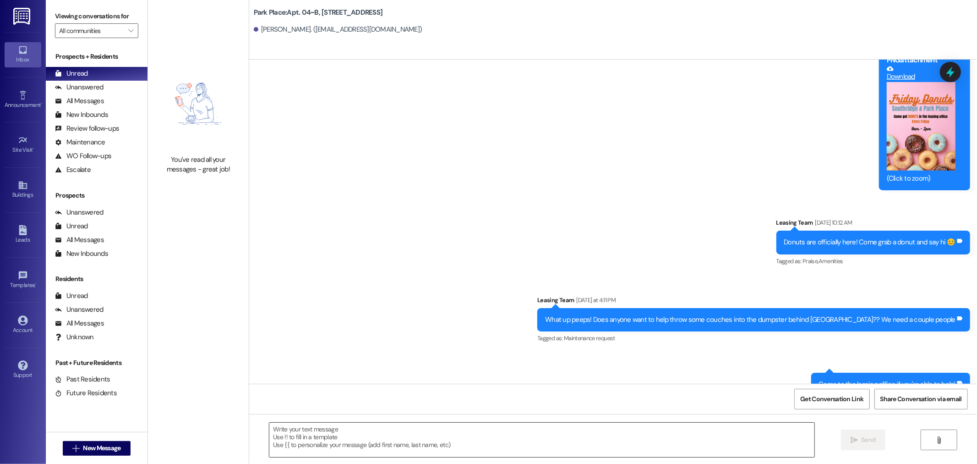
click at [330, 450] on textarea at bounding box center [541, 439] width 545 height 34
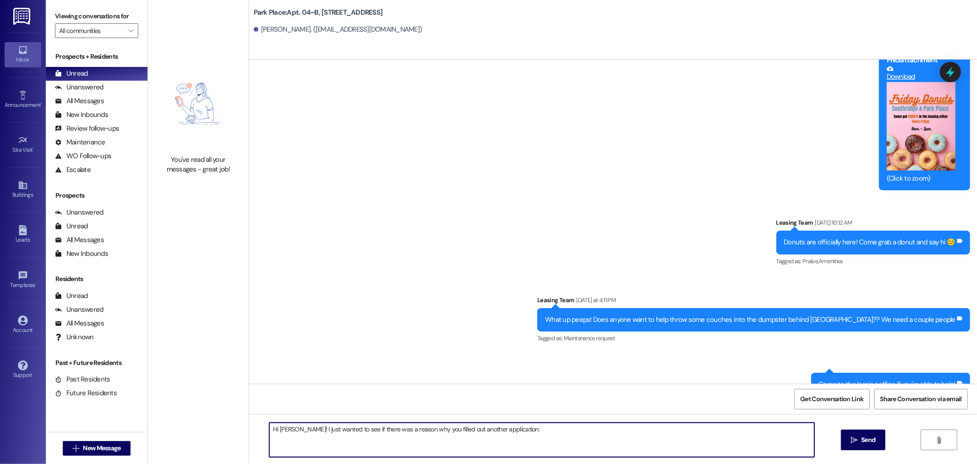
type textarea "Hi Delaney! I just wanted to see if there was a reason why you filled out anoth…"
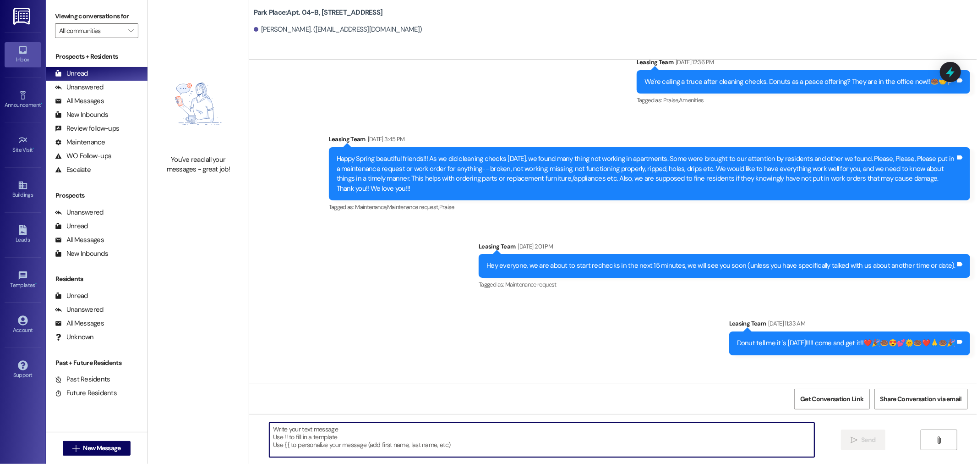
scroll to position [18998, 0]
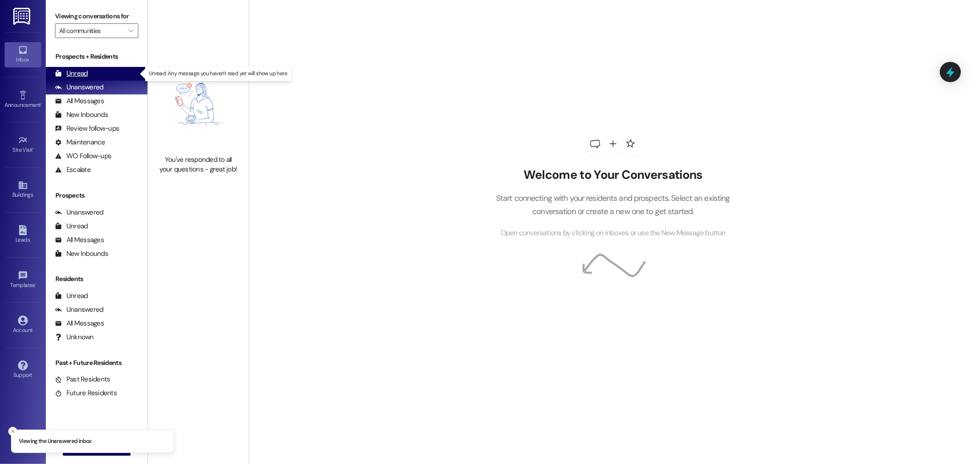
click at [85, 72] on div "Unread" at bounding box center [71, 74] width 33 height 10
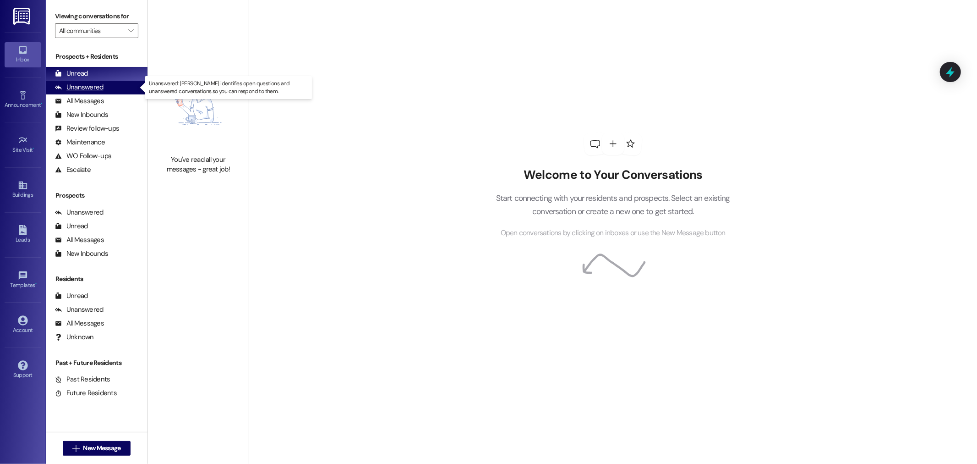
click at [98, 81] on div "Unanswered (0)" at bounding box center [97, 88] width 102 height 14
click at [109, 90] on div "Unanswered (0)" at bounding box center [97, 88] width 102 height 14
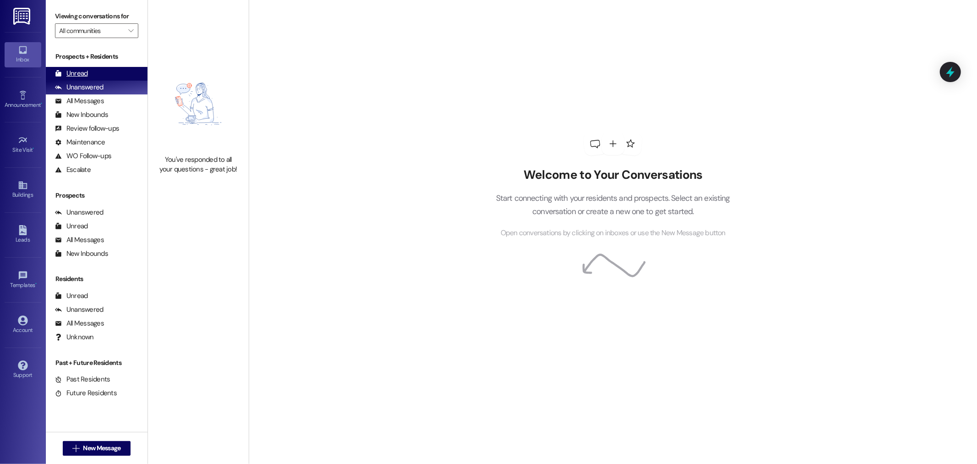
click at [89, 76] on div "Unread (0)" at bounding box center [97, 74] width 102 height 14
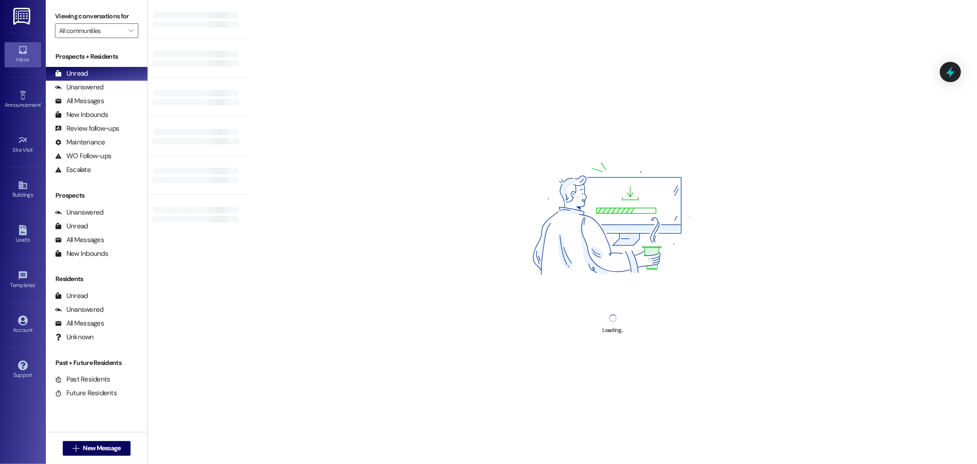
click at [293, 58] on div "Loading..." at bounding box center [613, 232] width 729 height 464
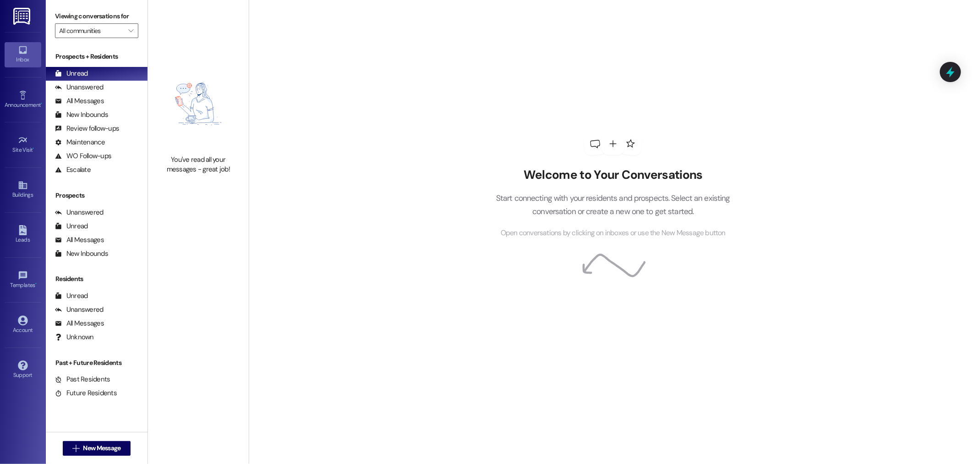
click at [182, 46] on div "You've read all your messages - great job!" at bounding box center [198, 116] width 101 height 232
click at [304, 74] on div "Welcome to Your Conversations Start connecting with your residents and prospect…" at bounding box center [613, 232] width 729 height 464
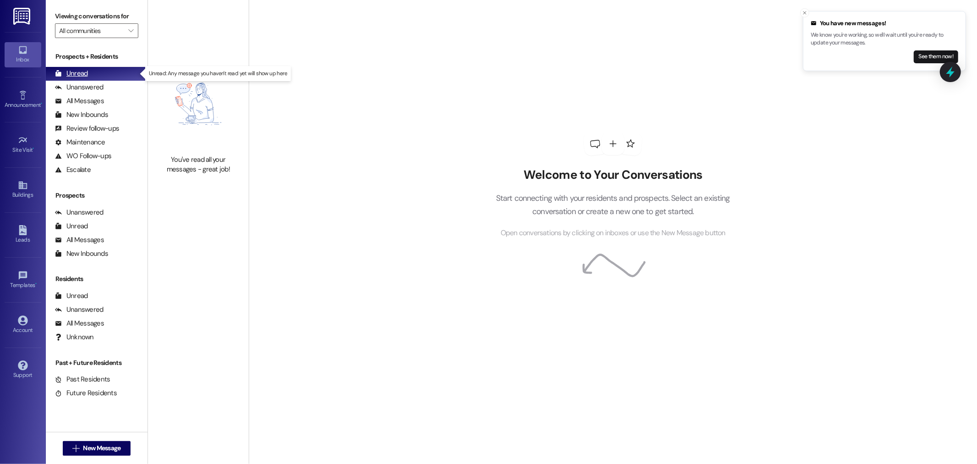
click at [98, 70] on div "Unread (0)" at bounding box center [97, 74] width 102 height 14
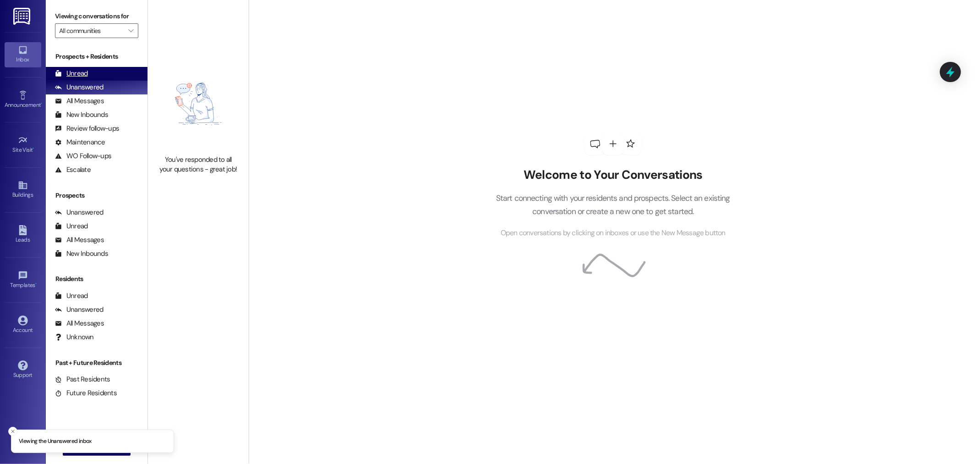
click at [117, 71] on div "Unread (0)" at bounding box center [97, 74] width 102 height 14
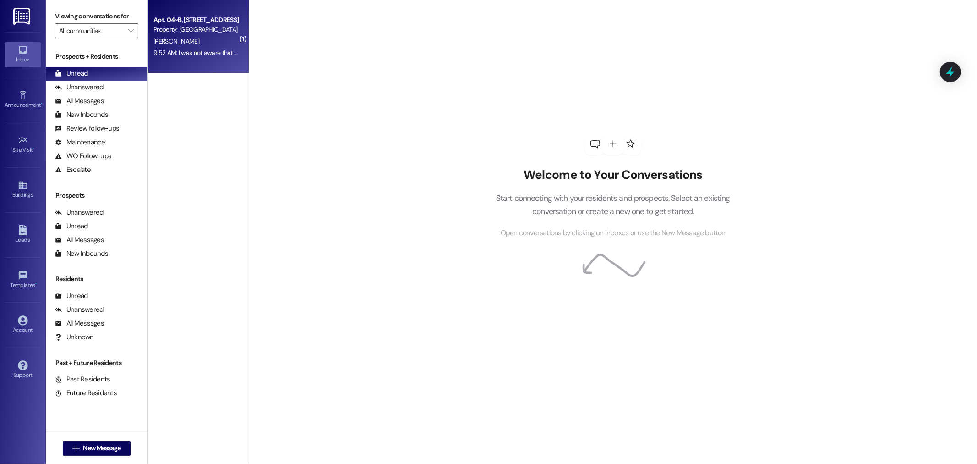
click at [199, 33] on div "Property: [GEOGRAPHIC_DATA]" at bounding box center [196, 30] width 85 height 10
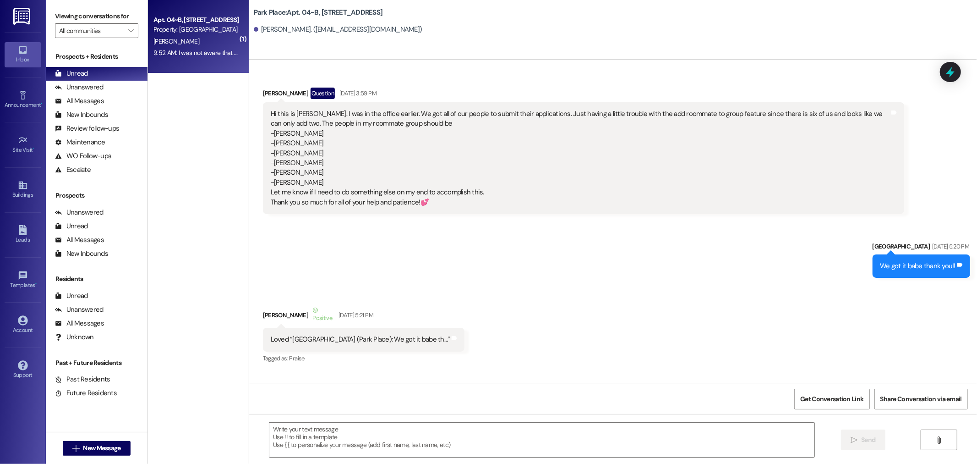
scroll to position [19077, 0]
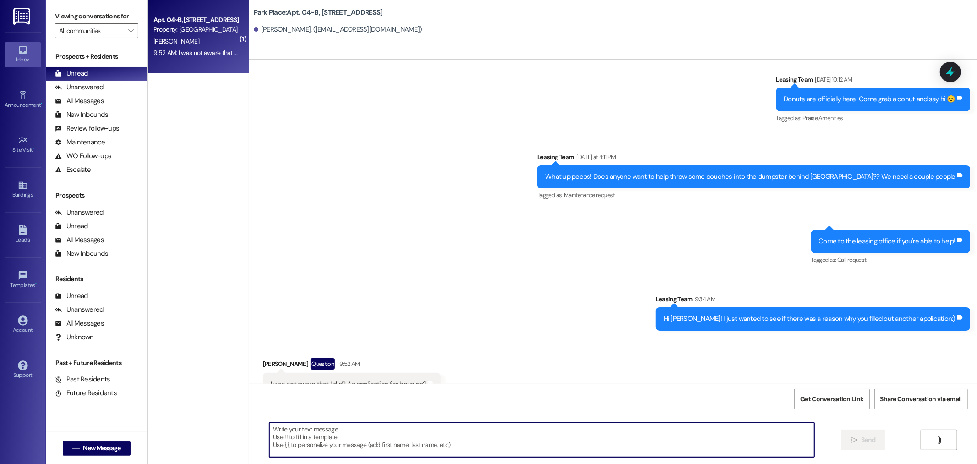
click at [356, 441] on textarea at bounding box center [541, 439] width 545 height 34
type textarea "Yes haha but maybe something weird happened in the system, haha I will just dis…"
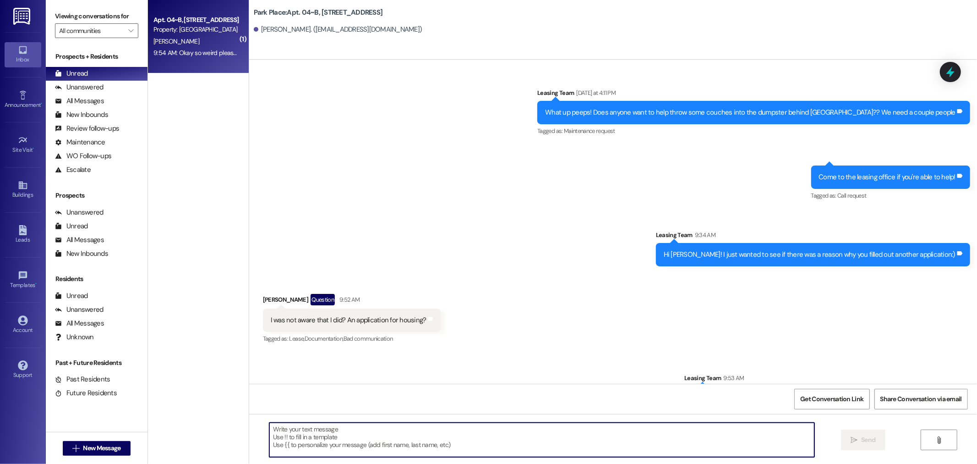
scroll to position [19205, 0]
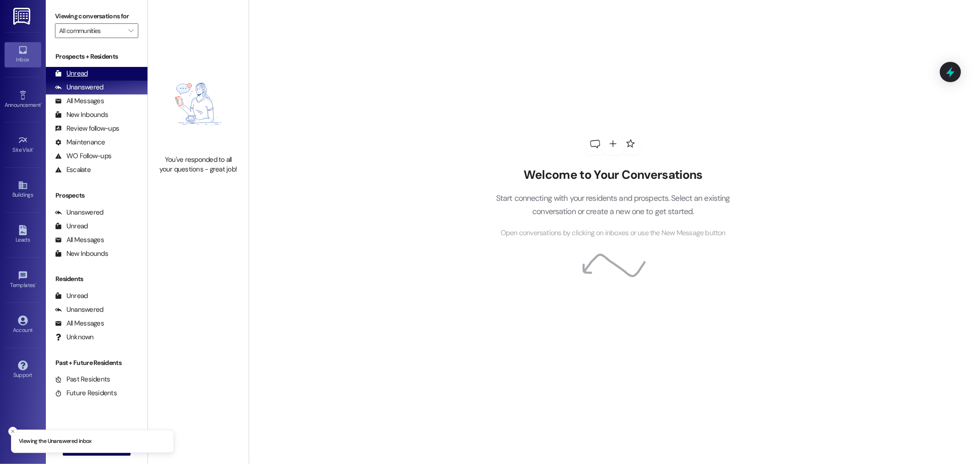
click at [93, 76] on div "Unread (0)" at bounding box center [97, 74] width 102 height 14
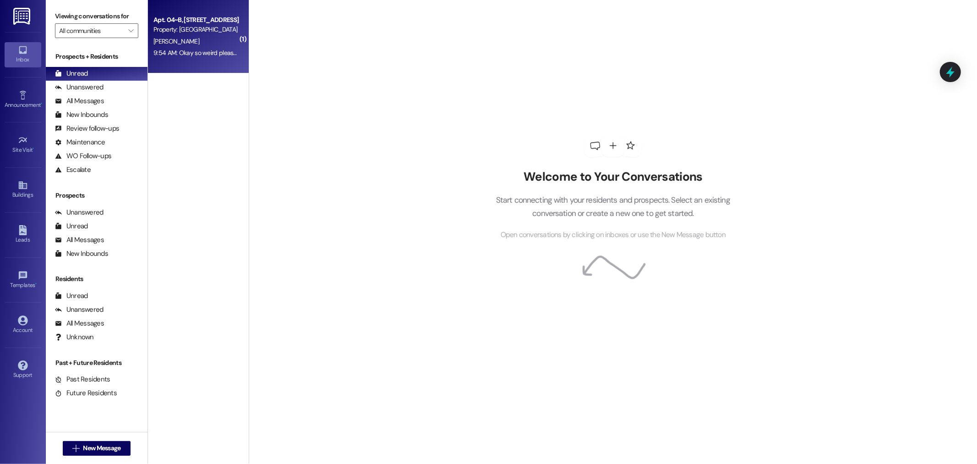
click at [186, 36] on div "[PERSON_NAME]" at bounding box center [196, 41] width 87 height 11
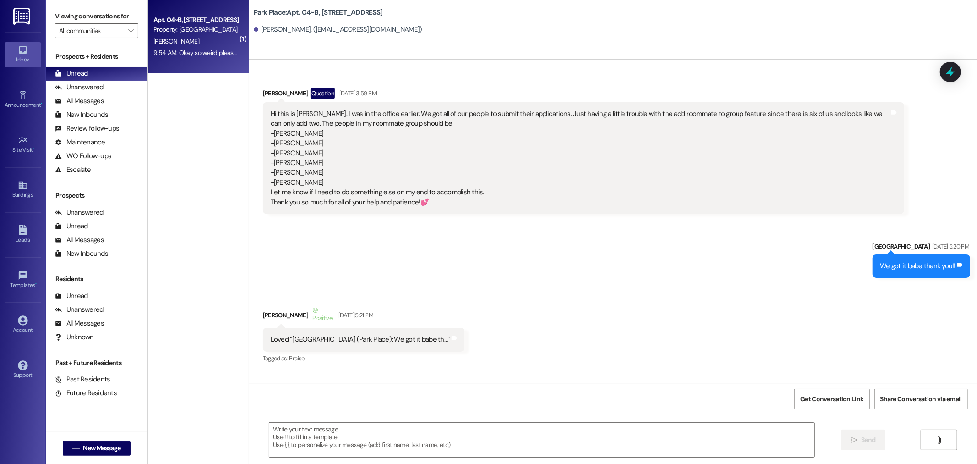
scroll to position [19206, 0]
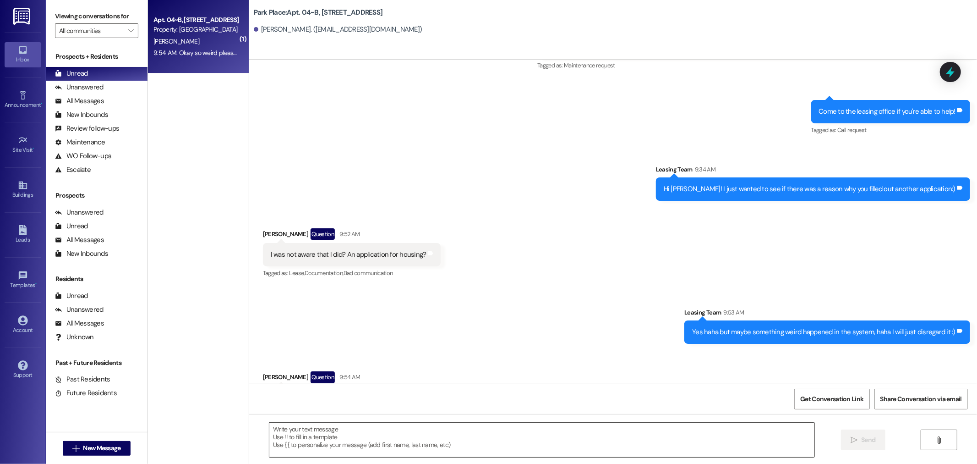
click at [360, 430] on textarea at bounding box center [541, 439] width 545 height 34
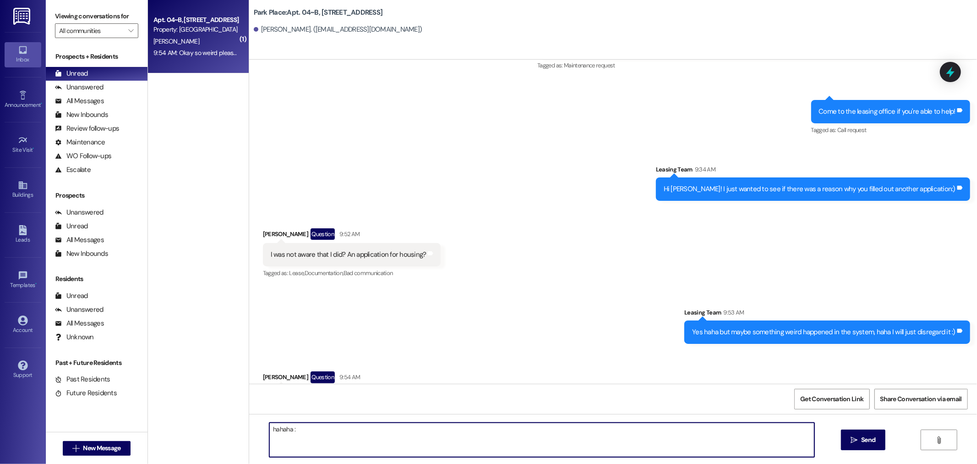
type textarea "hahaha :)"
